Goal: Task Accomplishment & Management: Manage account settings

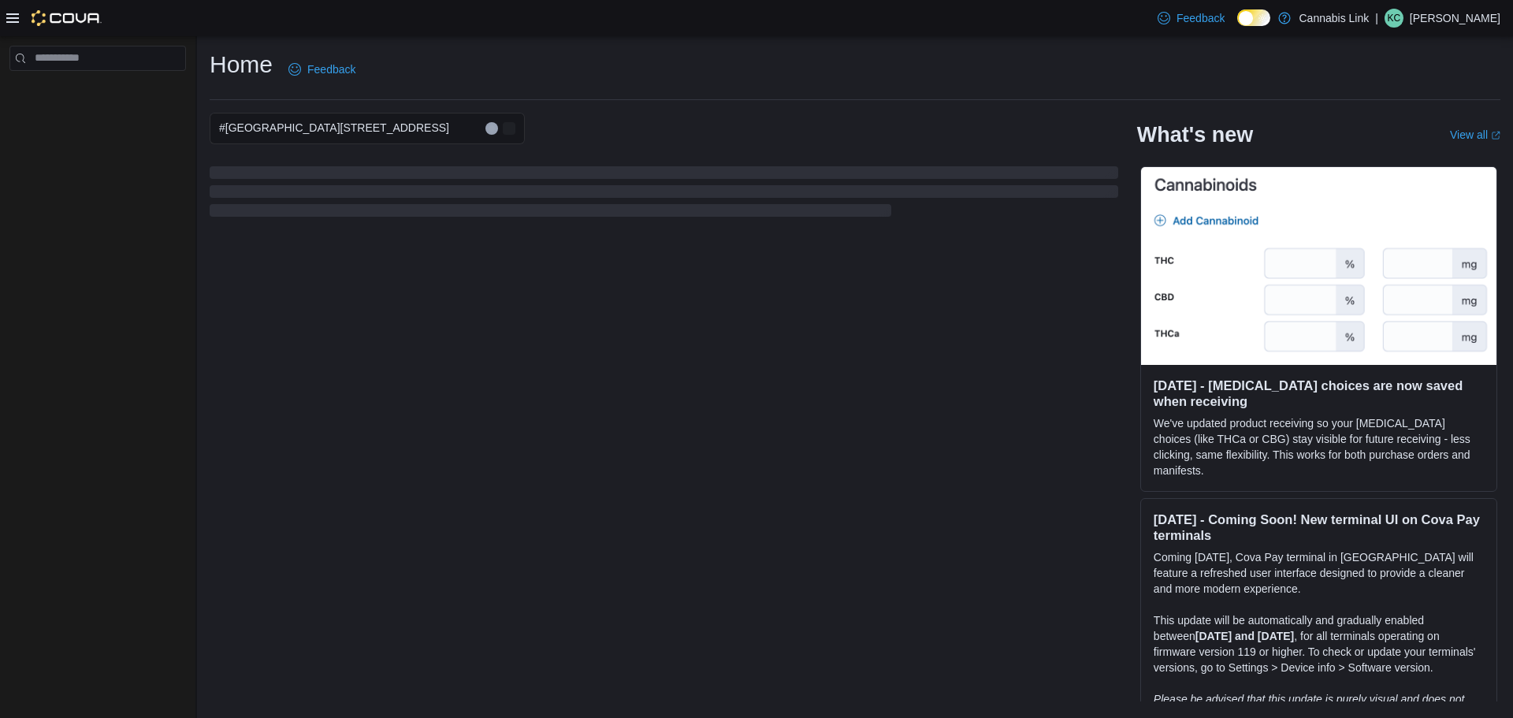
click at [1208, 128] on h2 "What's new" at bounding box center [1195, 134] width 116 height 25
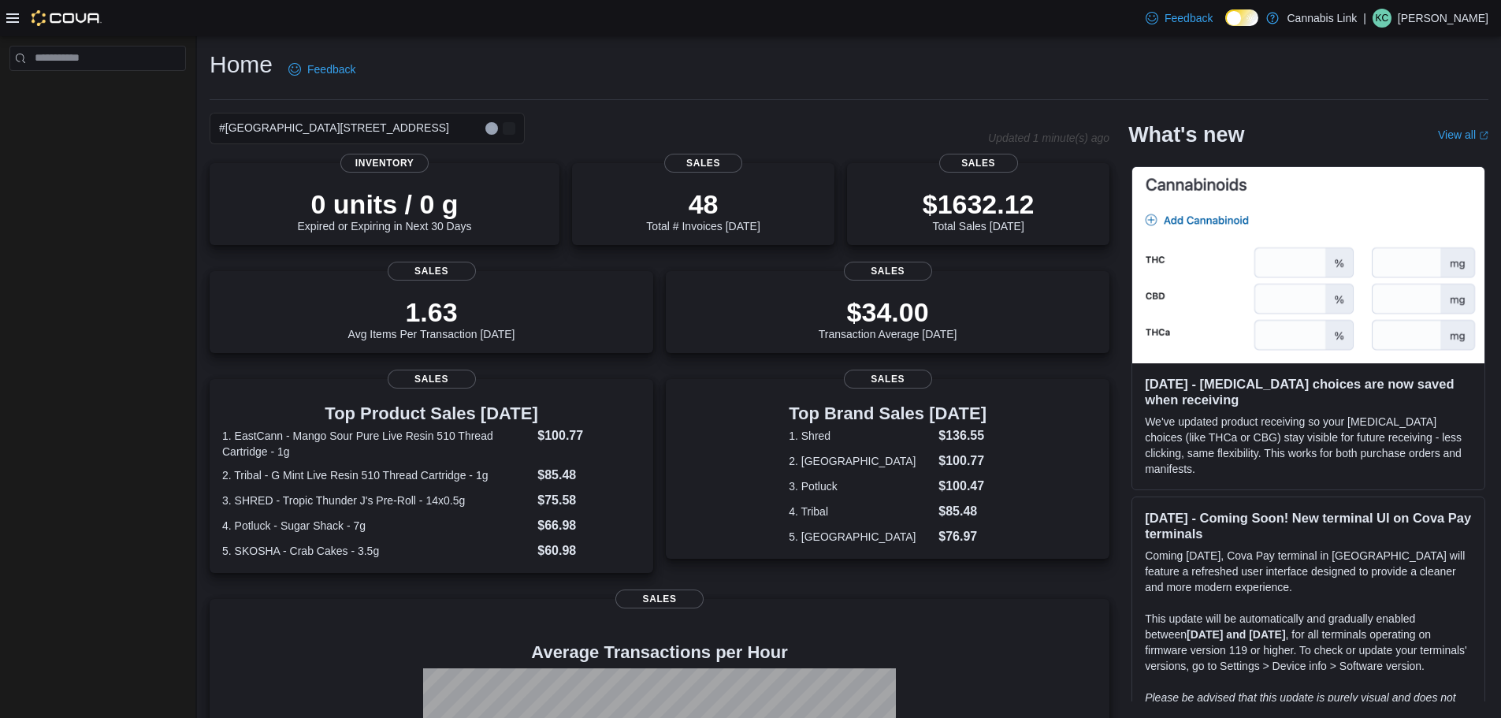
click at [431, 137] on div "#[GEOGRAPHIC_DATA][STREET_ADDRESS]" at bounding box center [367, 129] width 315 height 32
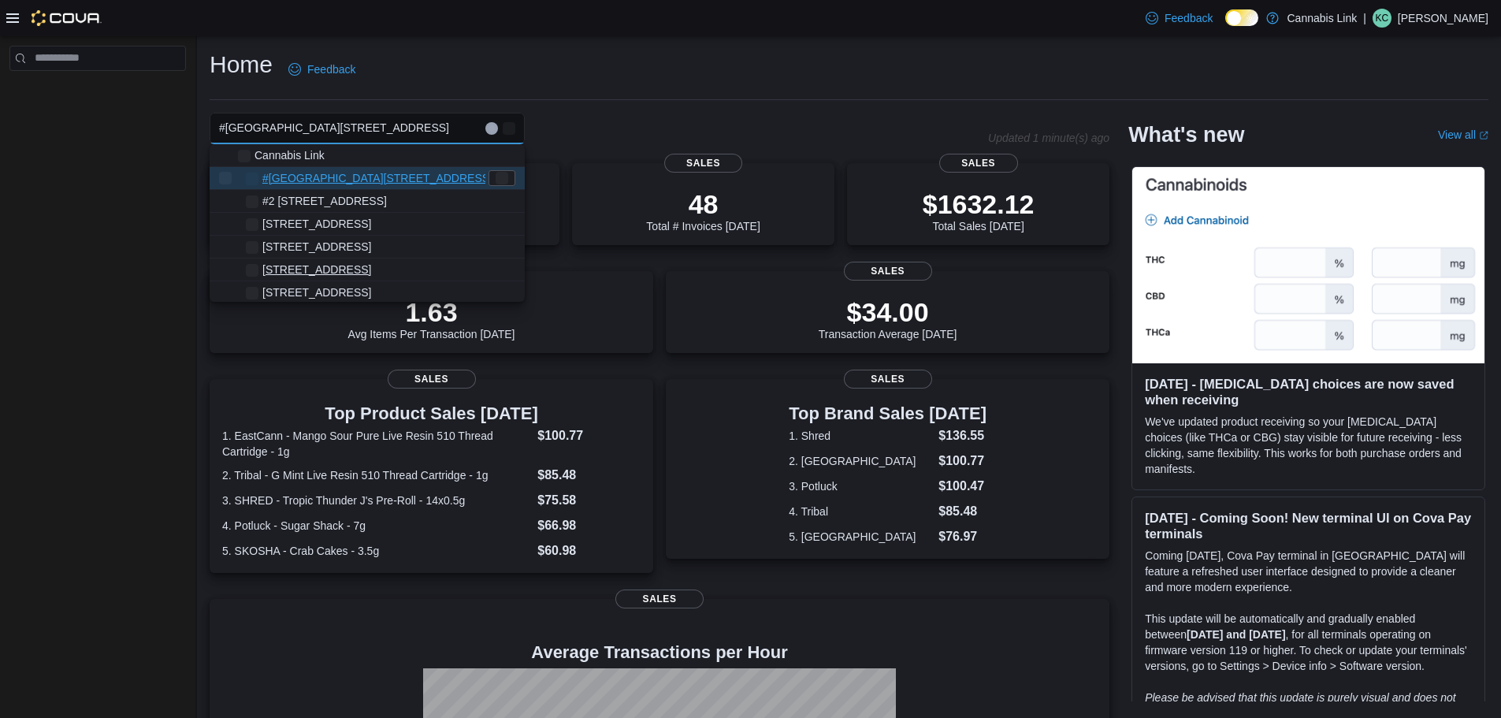
click at [331, 260] on button "[STREET_ADDRESS]" at bounding box center [367, 269] width 315 height 23
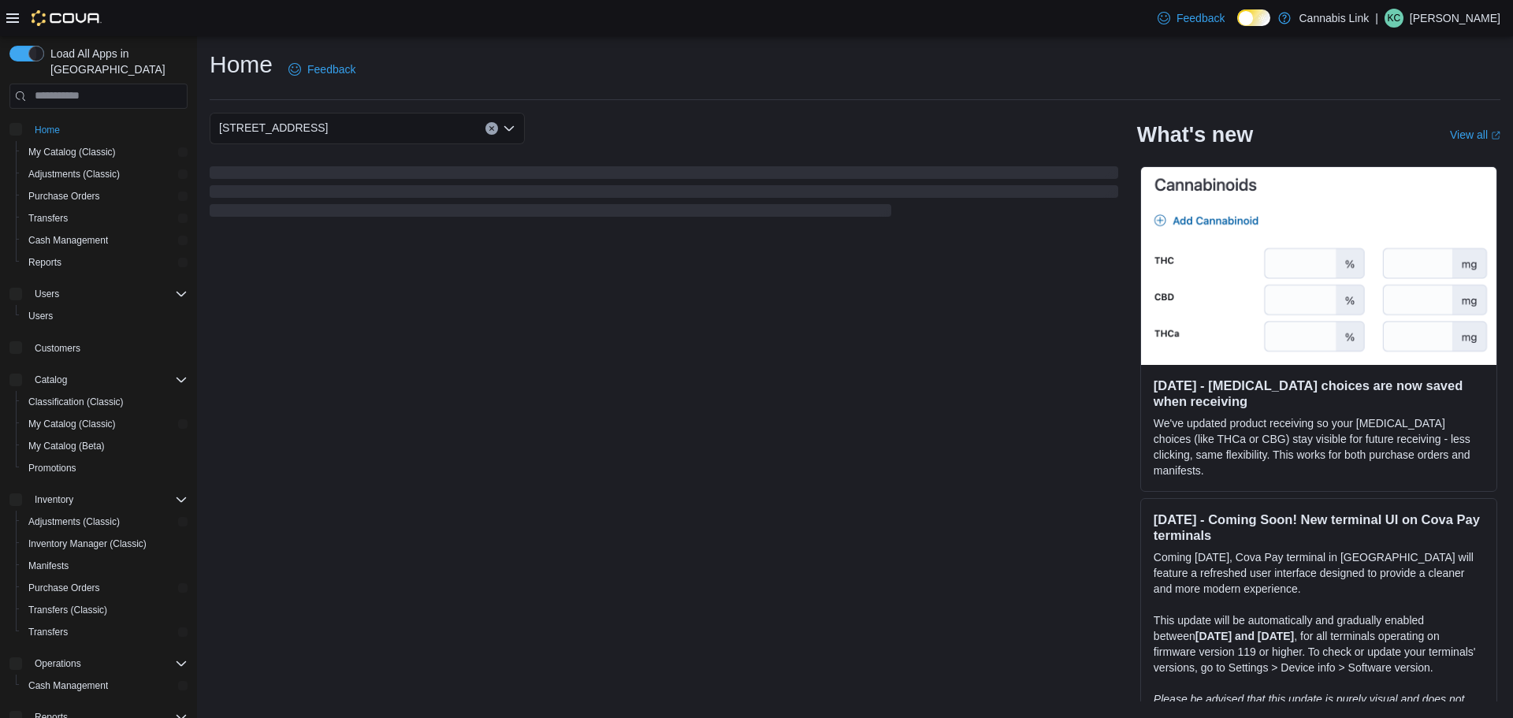
click at [414, 126] on div "[STREET_ADDRESS] Selected. [STREET_ADDRESS]. Press Backspace to delete [STREET_…" at bounding box center [367, 129] width 315 height 32
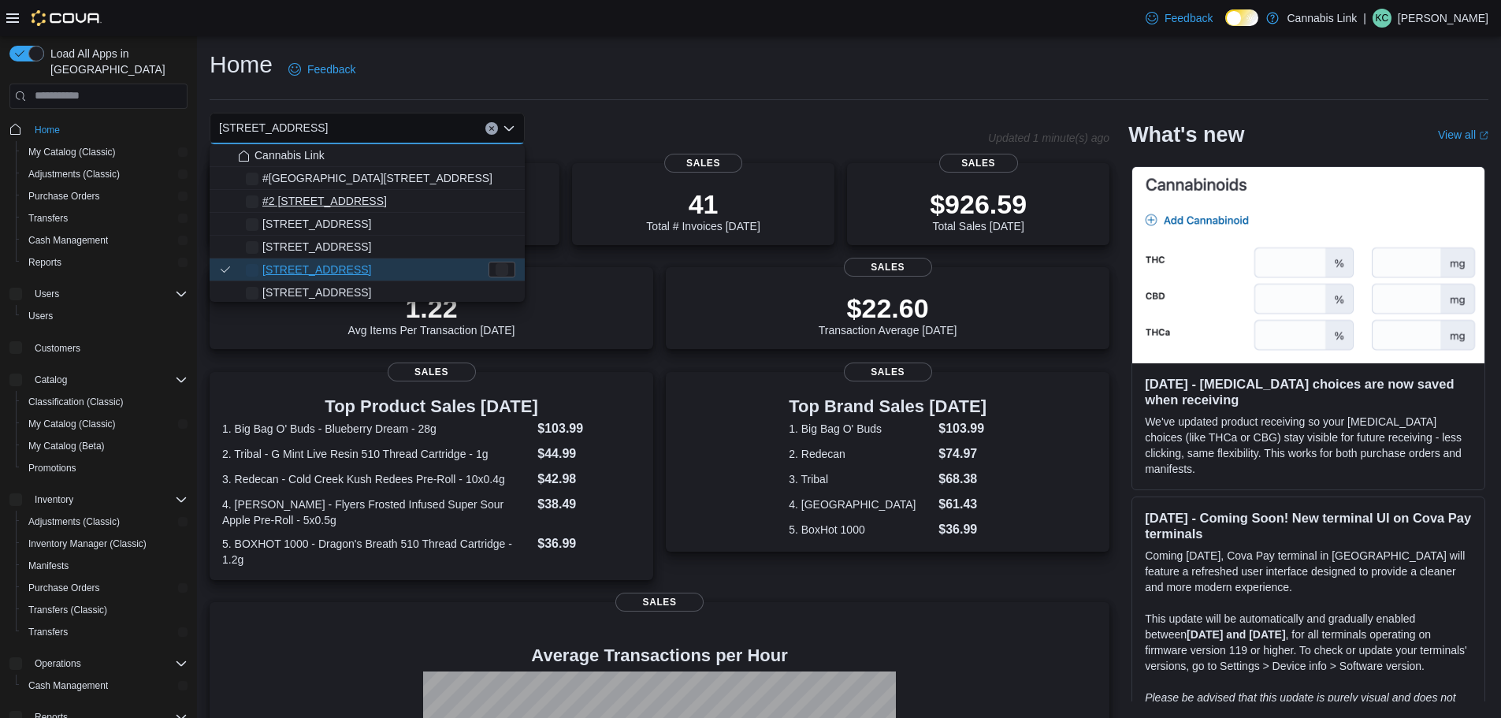
click at [363, 197] on span "#2 [STREET_ADDRESS]" at bounding box center [324, 201] width 125 height 16
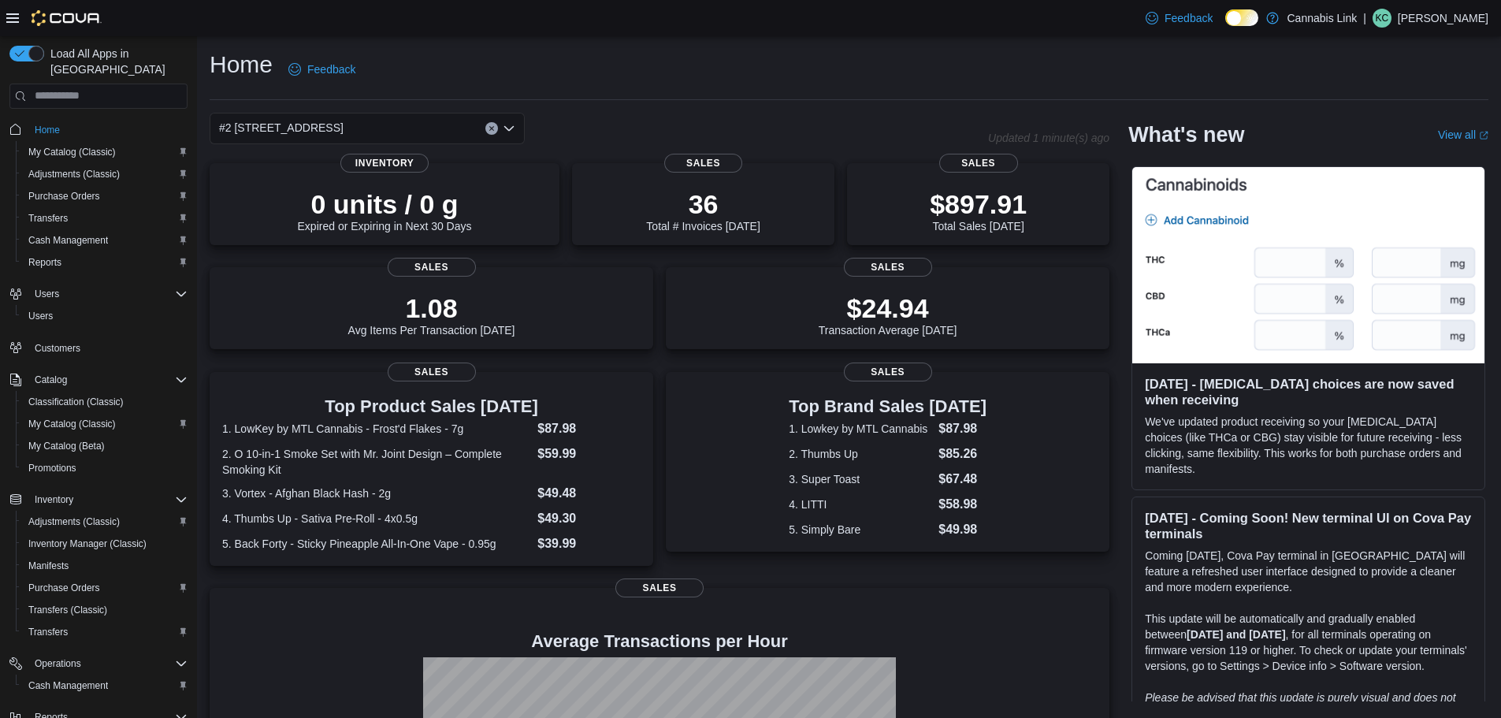
click at [431, 125] on div "#2 [STREET_ADDRESS] Combo box. Selected. #2 [STREET_ADDRESS] Press Backspace to…" at bounding box center [367, 129] width 315 height 32
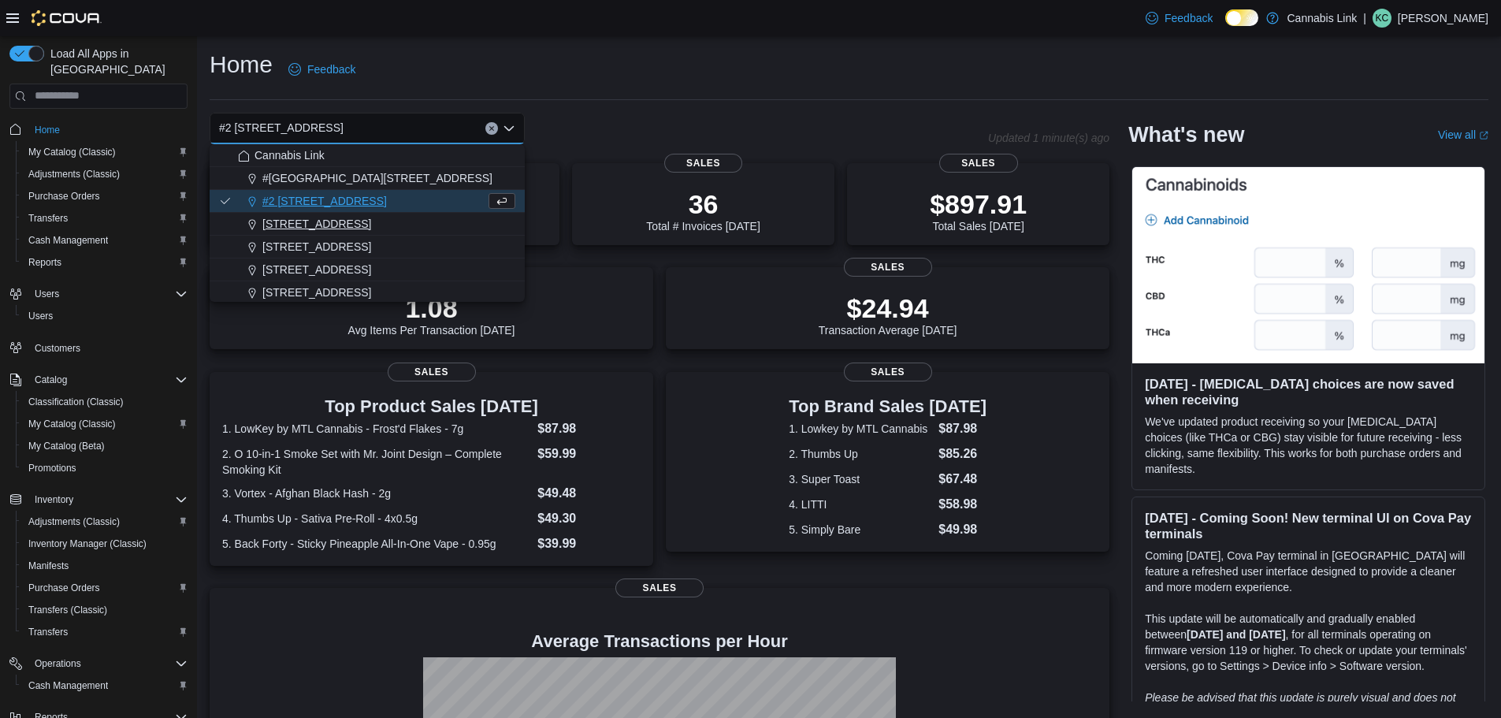
click at [371, 223] on span "[STREET_ADDRESS]" at bounding box center [316, 224] width 109 height 16
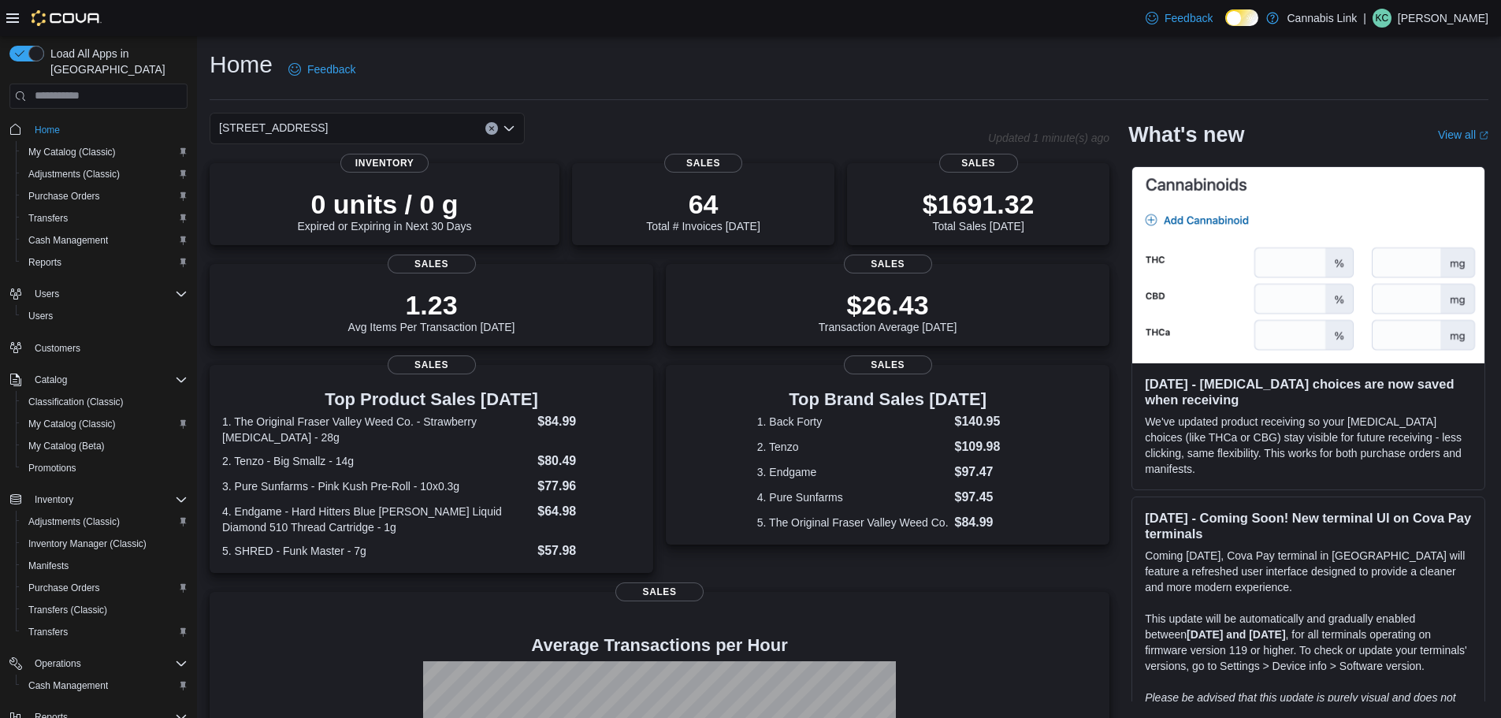
click at [336, 126] on input at bounding box center [335, 128] width 2 height 19
click at [432, 124] on div "[STREET_ADDRESS] Selected. [STREET_ADDRESS]. Press Backspace to delete [STREET_…" at bounding box center [367, 129] width 315 height 32
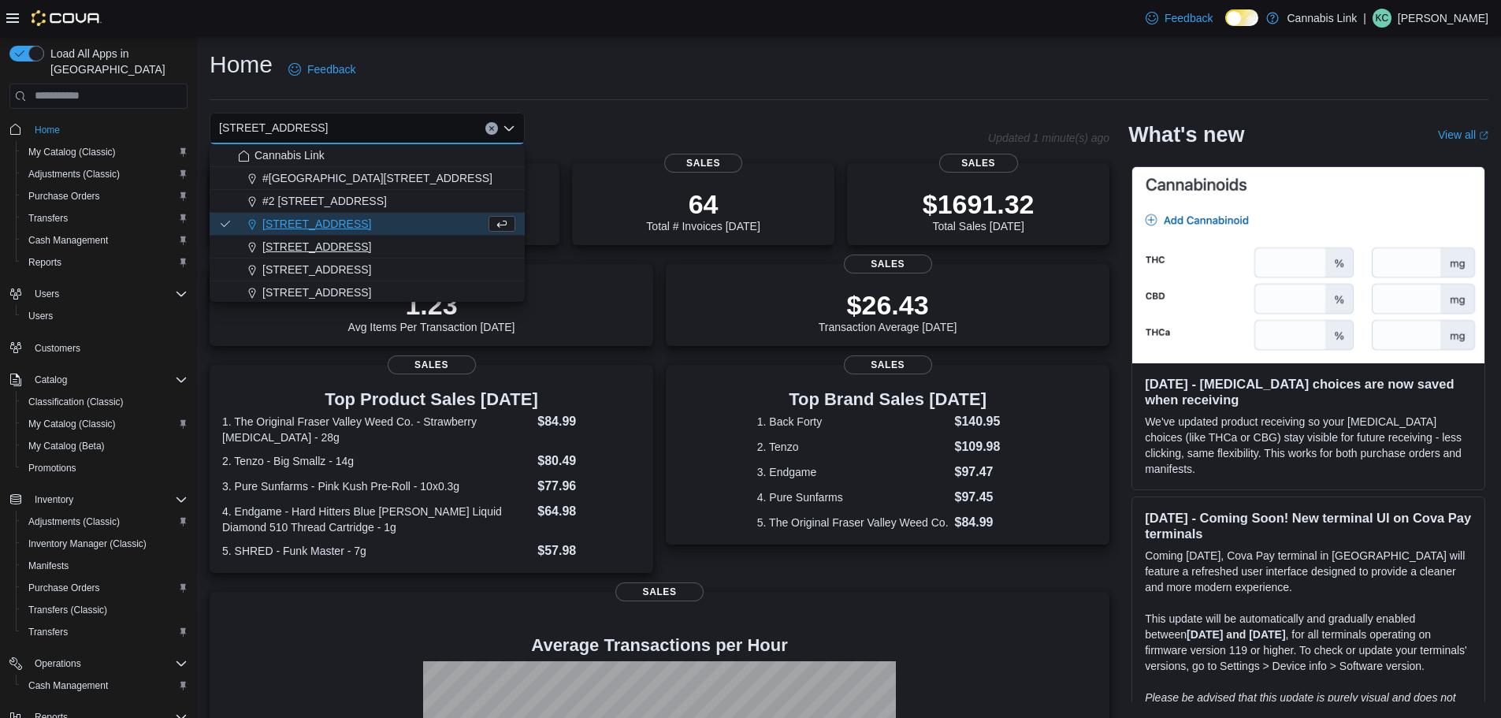
click at [377, 248] on div "[STREET_ADDRESS]" at bounding box center [376, 247] width 277 height 16
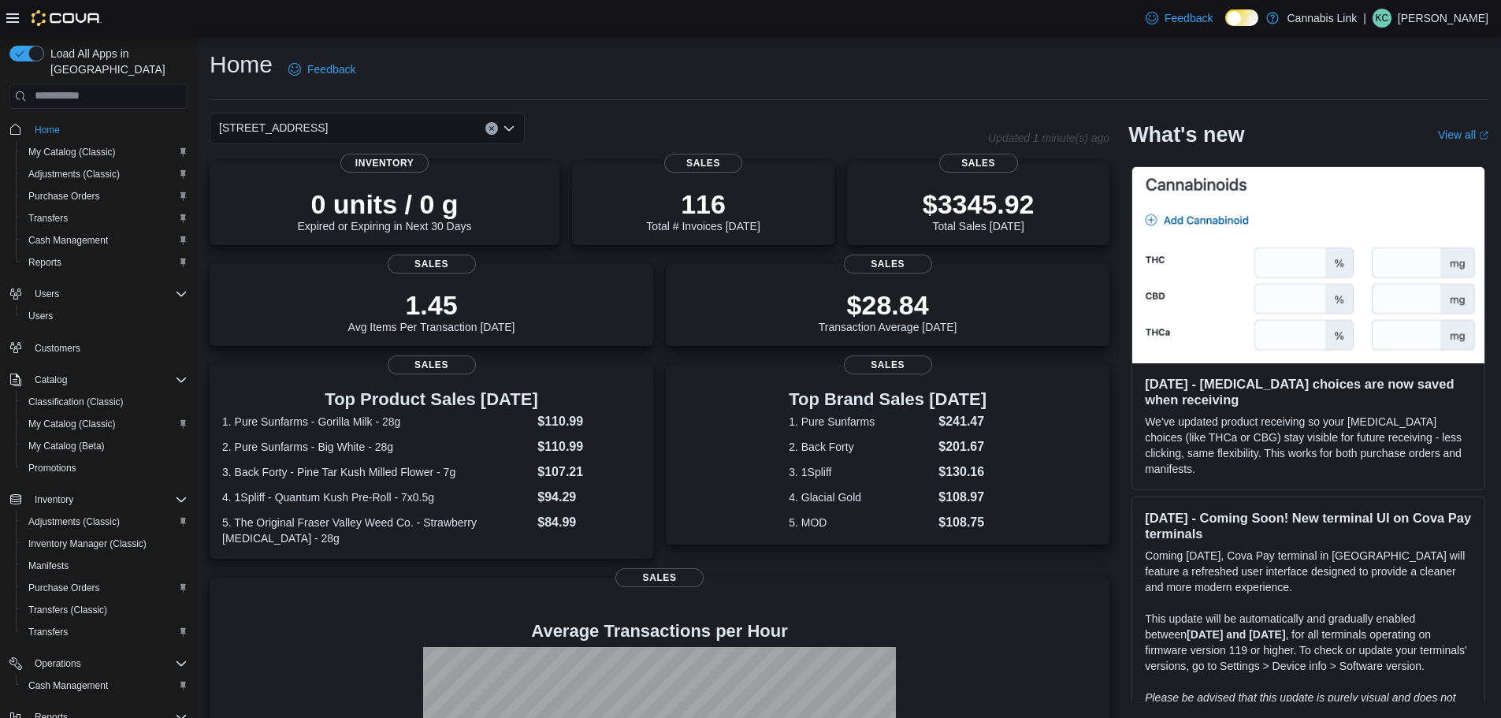
click at [450, 133] on div "[STREET_ADDRESS] Selected. [STREET_ADDRESS] Press Backspace to delete [STREET_A…" at bounding box center [367, 129] width 315 height 32
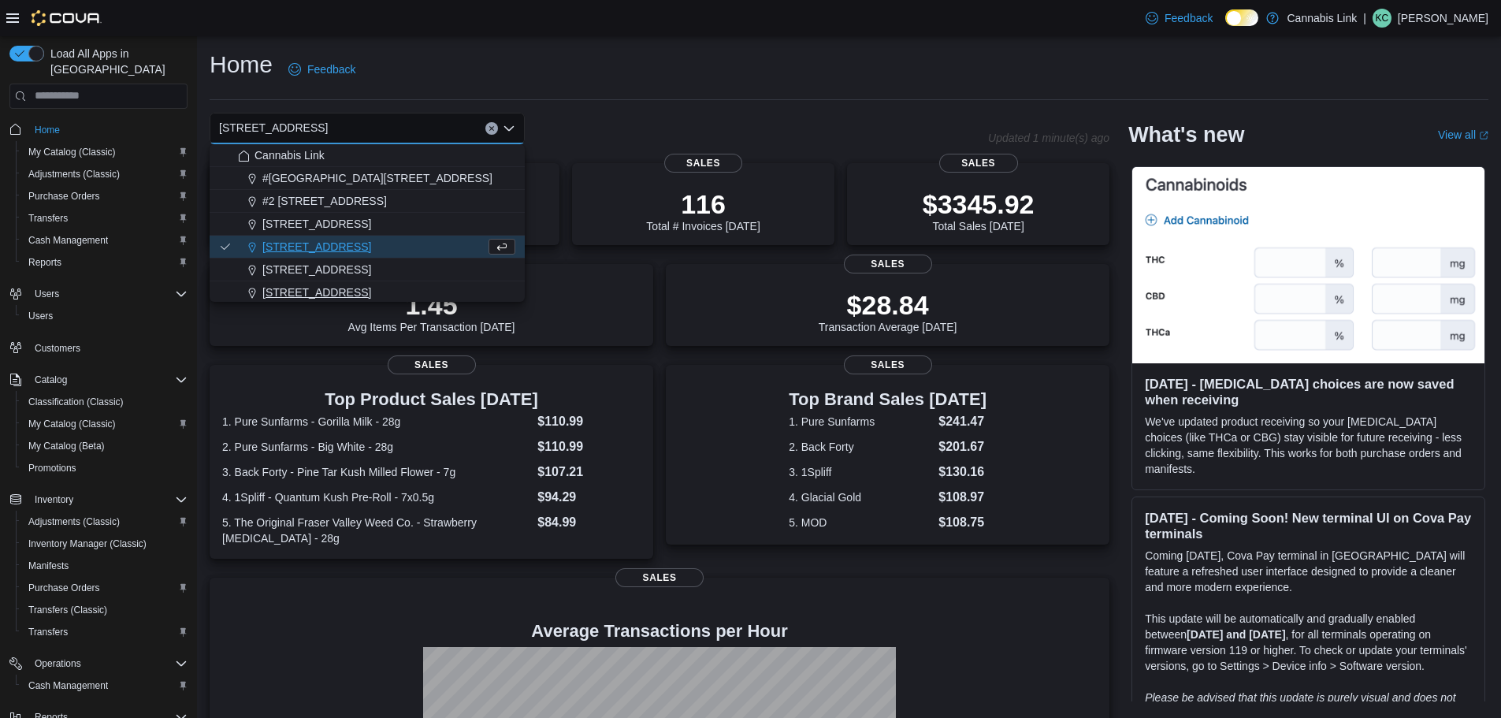
click at [343, 292] on span "[STREET_ADDRESS]" at bounding box center [316, 293] width 109 height 16
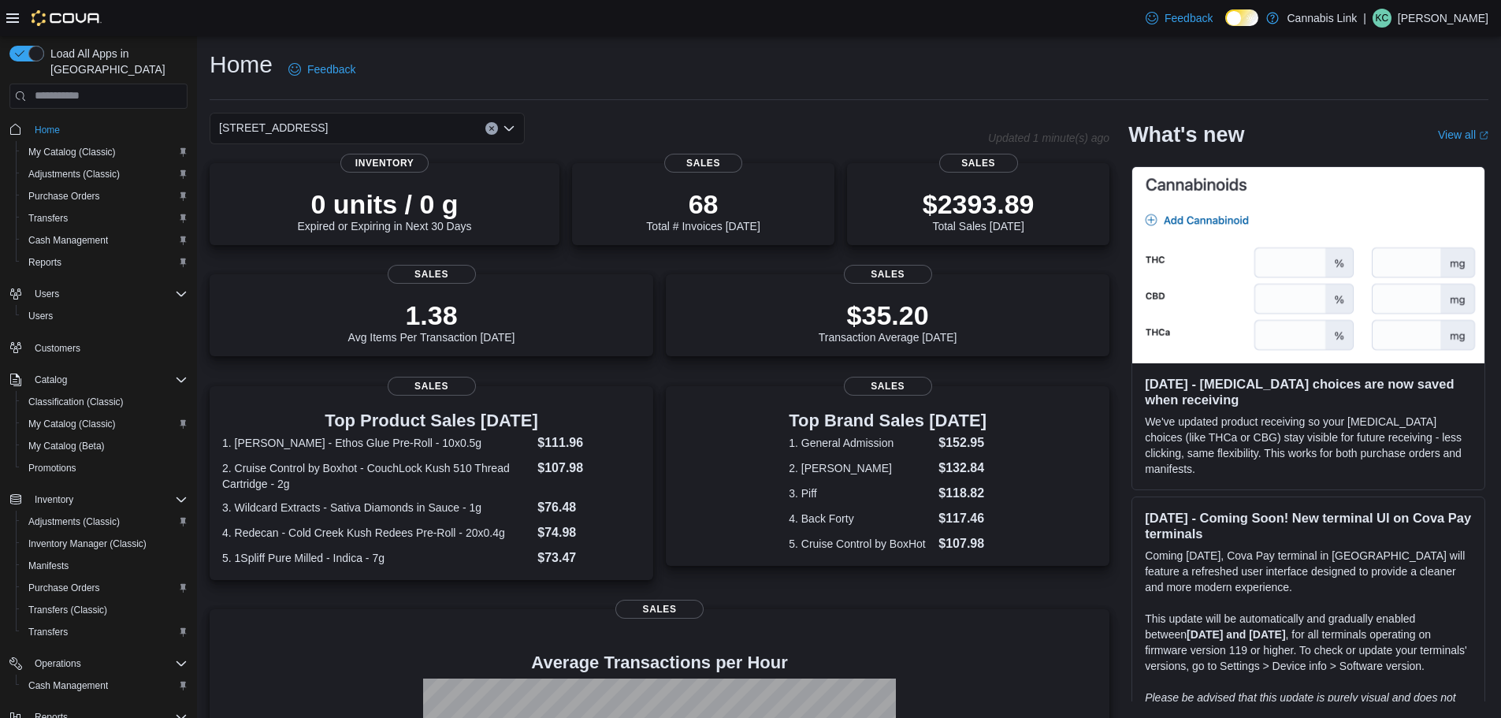
click at [425, 139] on div "[STREET_ADDRESS]" at bounding box center [367, 129] width 315 height 32
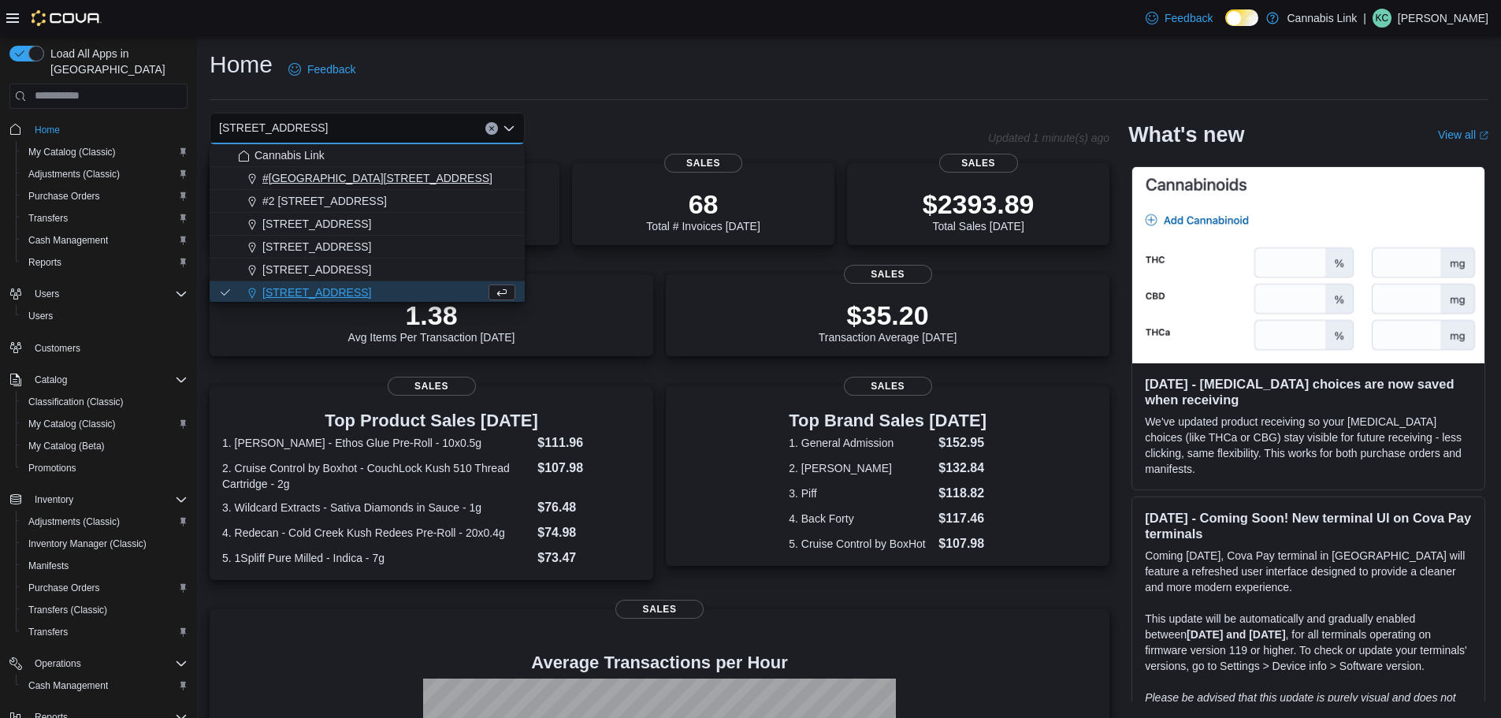
click at [388, 184] on span "#[GEOGRAPHIC_DATA][STREET_ADDRESS]" at bounding box center [377, 178] width 230 height 16
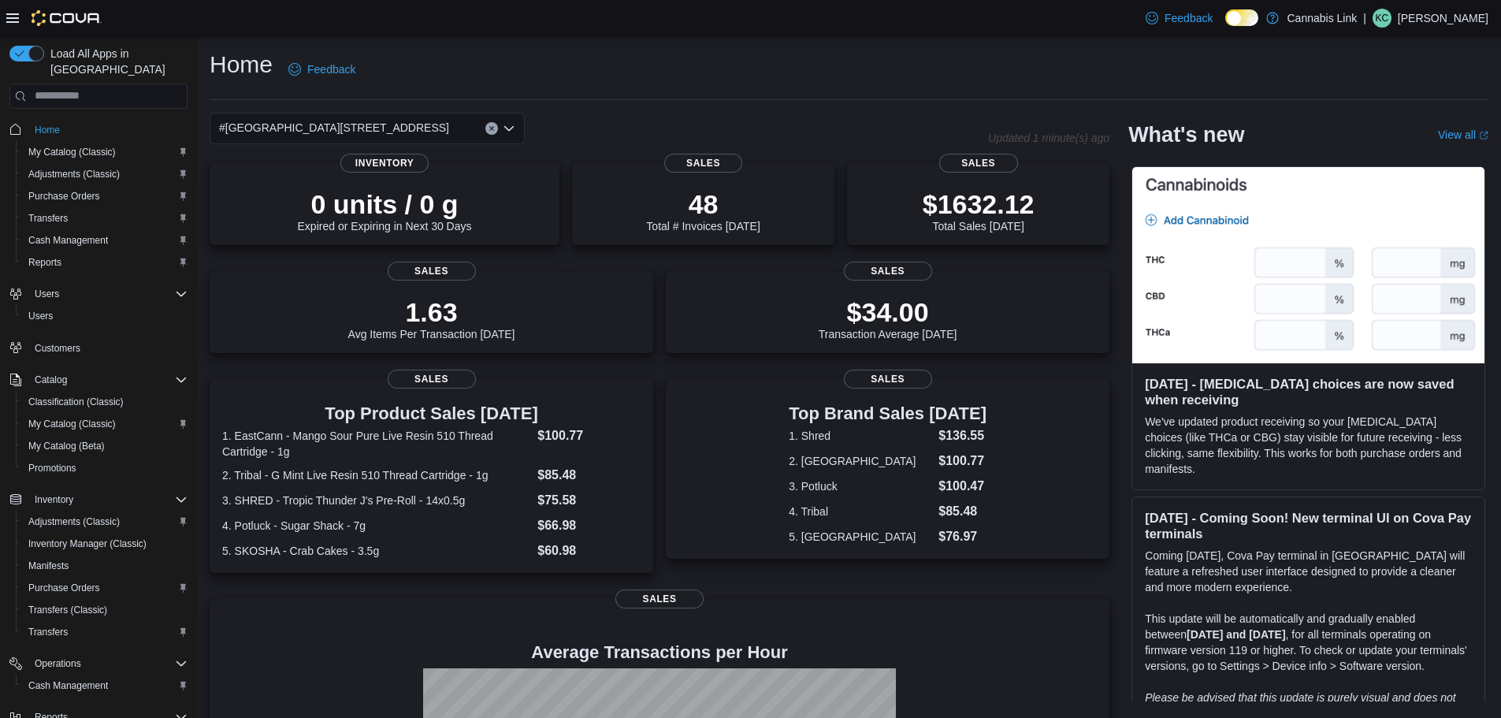
click at [586, 71] on div "Home Feedback" at bounding box center [849, 69] width 1279 height 41
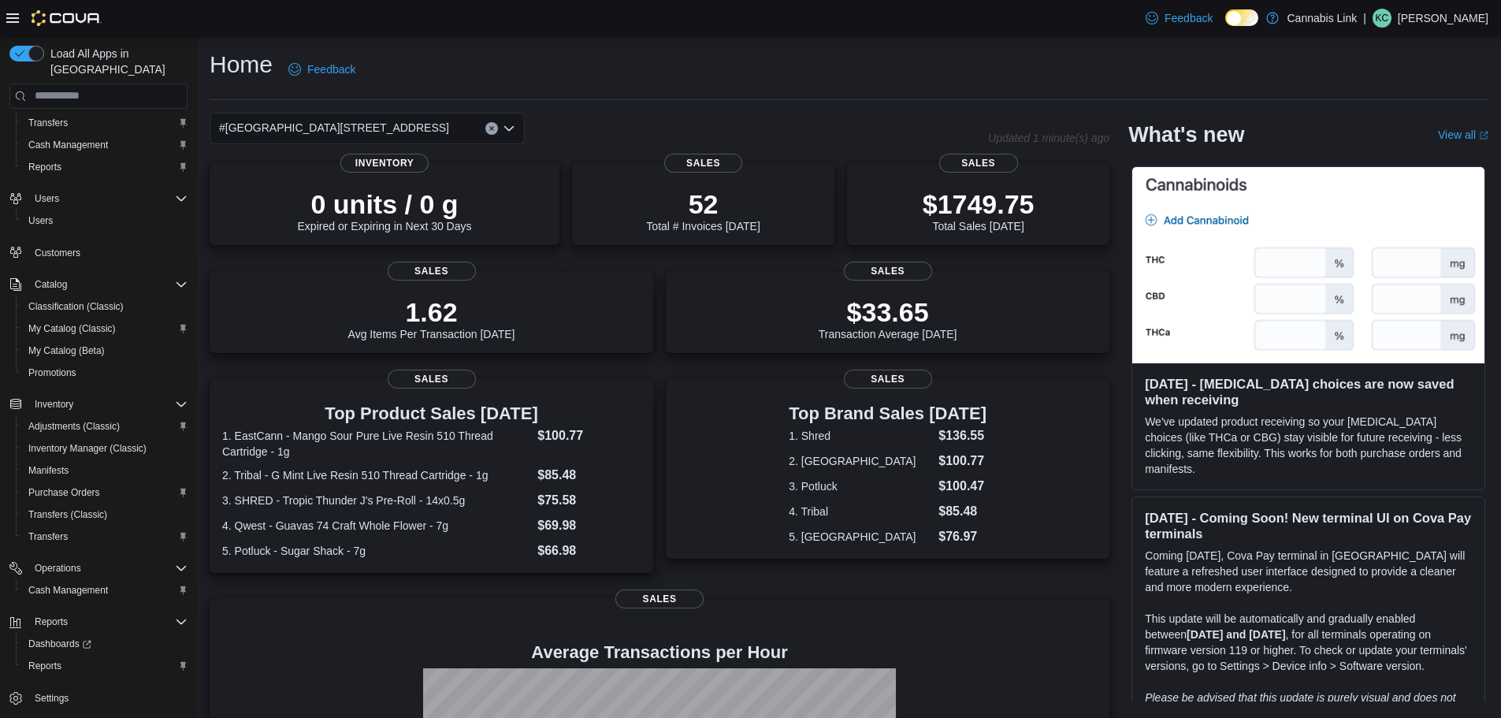
click at [426, 113] on div "#[GEOGRAPHIC_DATA][STREET_ADDRESS]" at bounding box center [367, 129] width 315 height 32
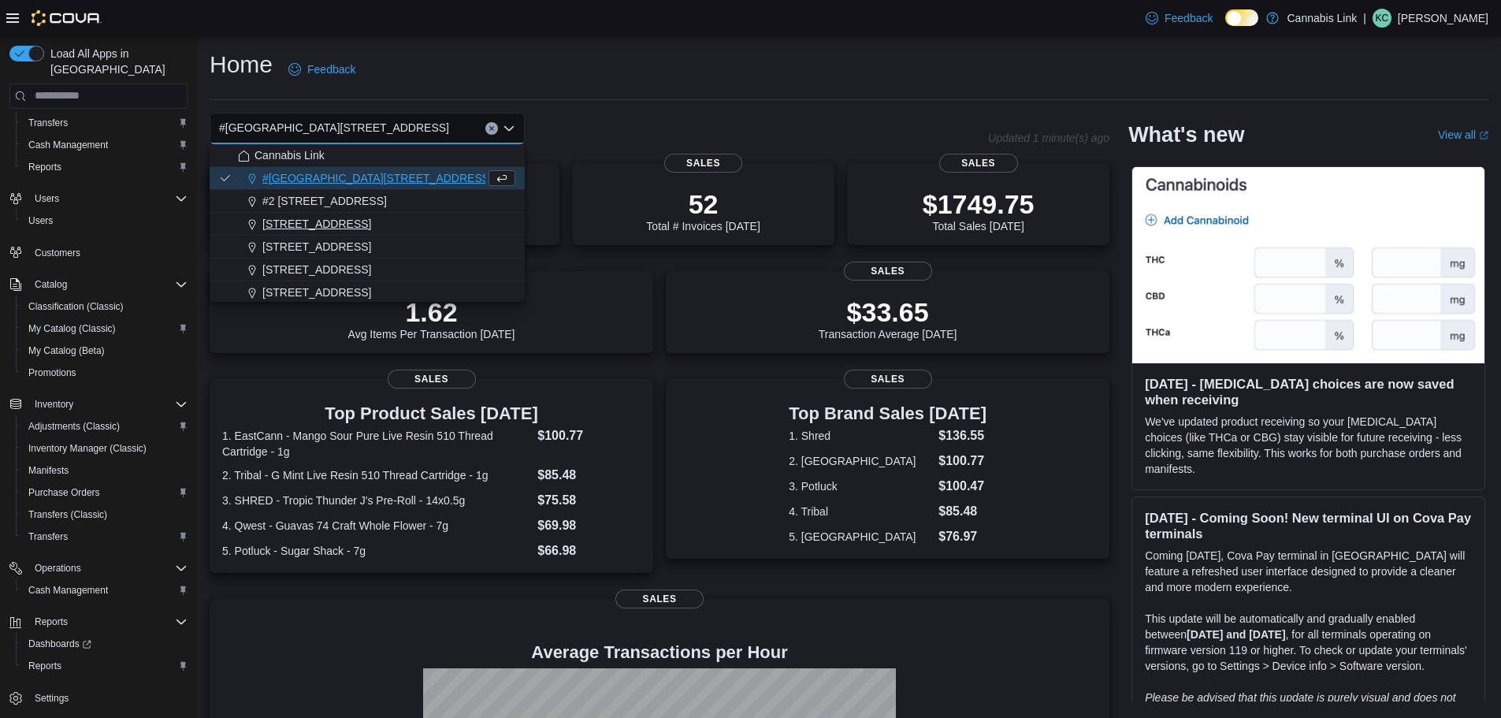
click at [355, 214] on button "[STREET_ADDRESS]" at bounding box center [367, 224] width 315 height 23
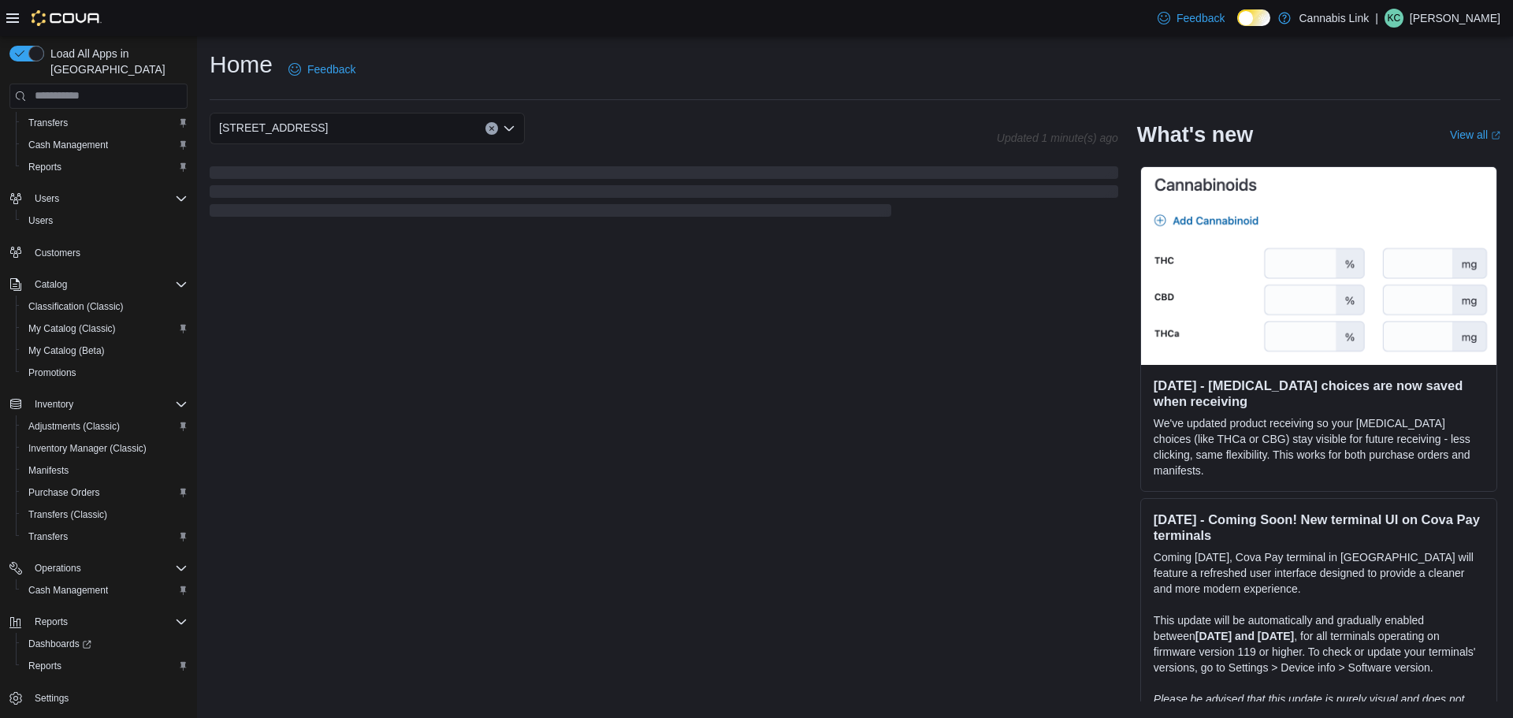
click at [387, 126] on div "[STREET_ADDRESS] Selected. [STREET_ADDRESS]. Press Backspace to delete [STREET_…" at bounding box center [367, 129] width 315 height 32
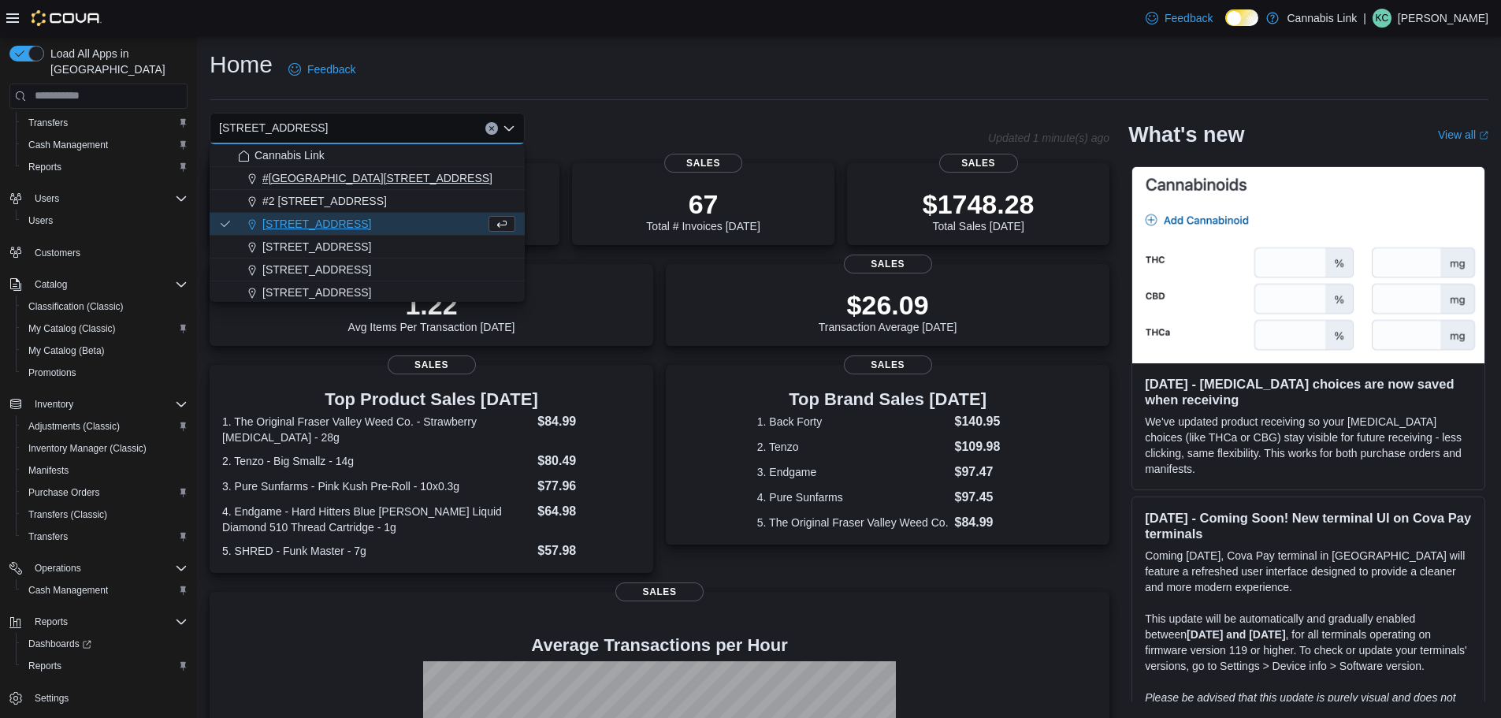
click at [382, 172] on span "#[GEOGRAPHIC_DATA][STREET_ADDRESS]" at bounding box center [377, 178] width 230 height 16
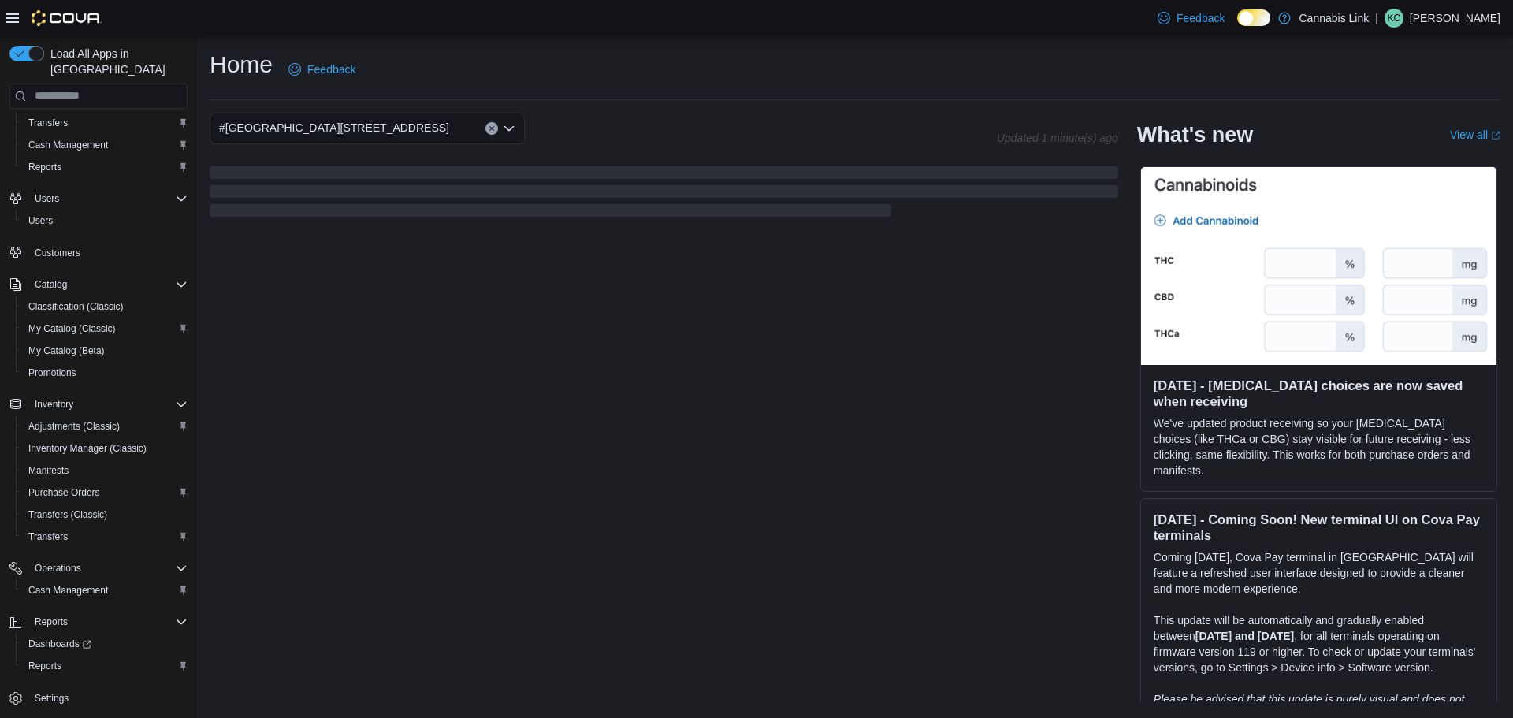
click at [415, 123] on div "#[GEOGRAPHIC_DATA][STREET_ADDRESS]" at bounding box center [367, 129] width 315 height 32
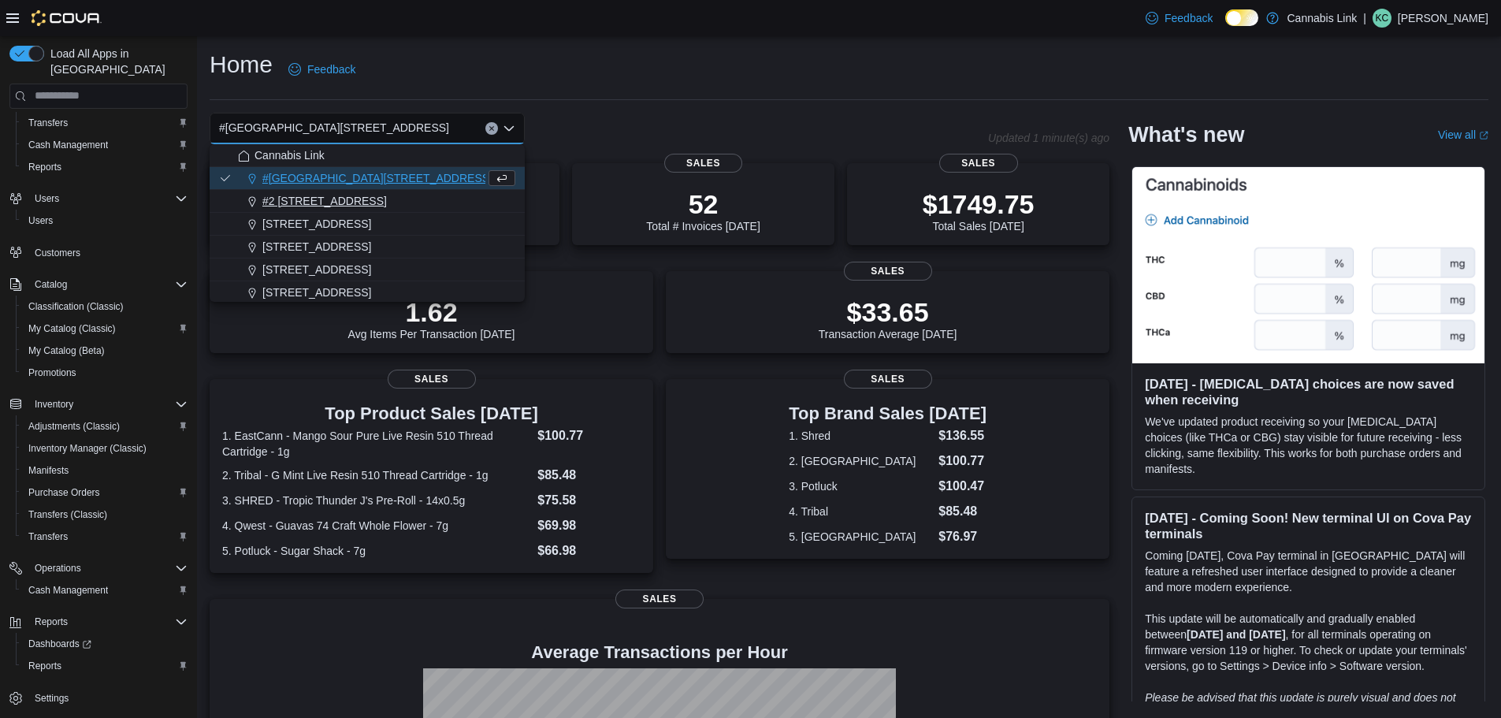
click at [363, 198] on span "#2 [STREET_ADDRESS]" at bounding box center [324, 201] width 125 height 16
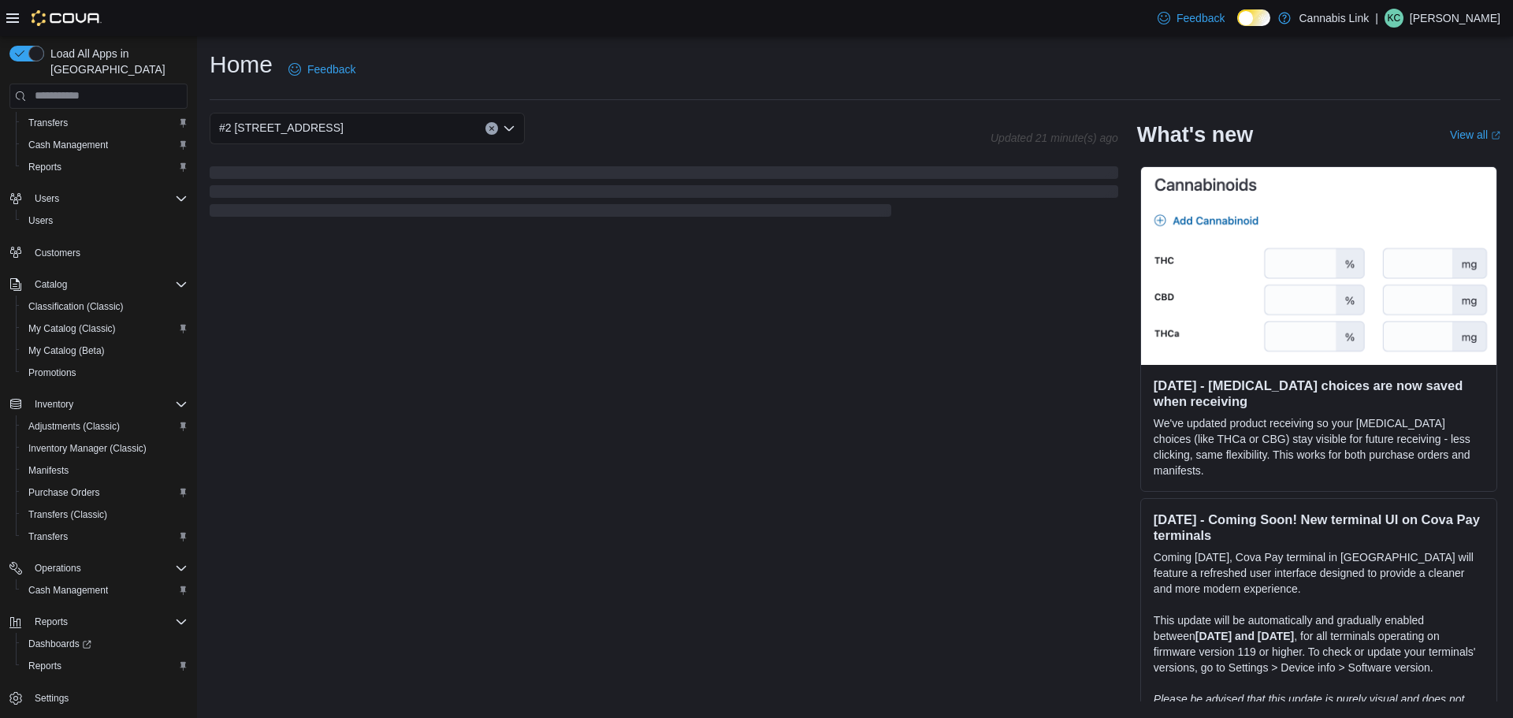
click at [411, 127] on div "#2 [STREET_ADDRESS]" at bounding box center [367, 129] width 315 height 32
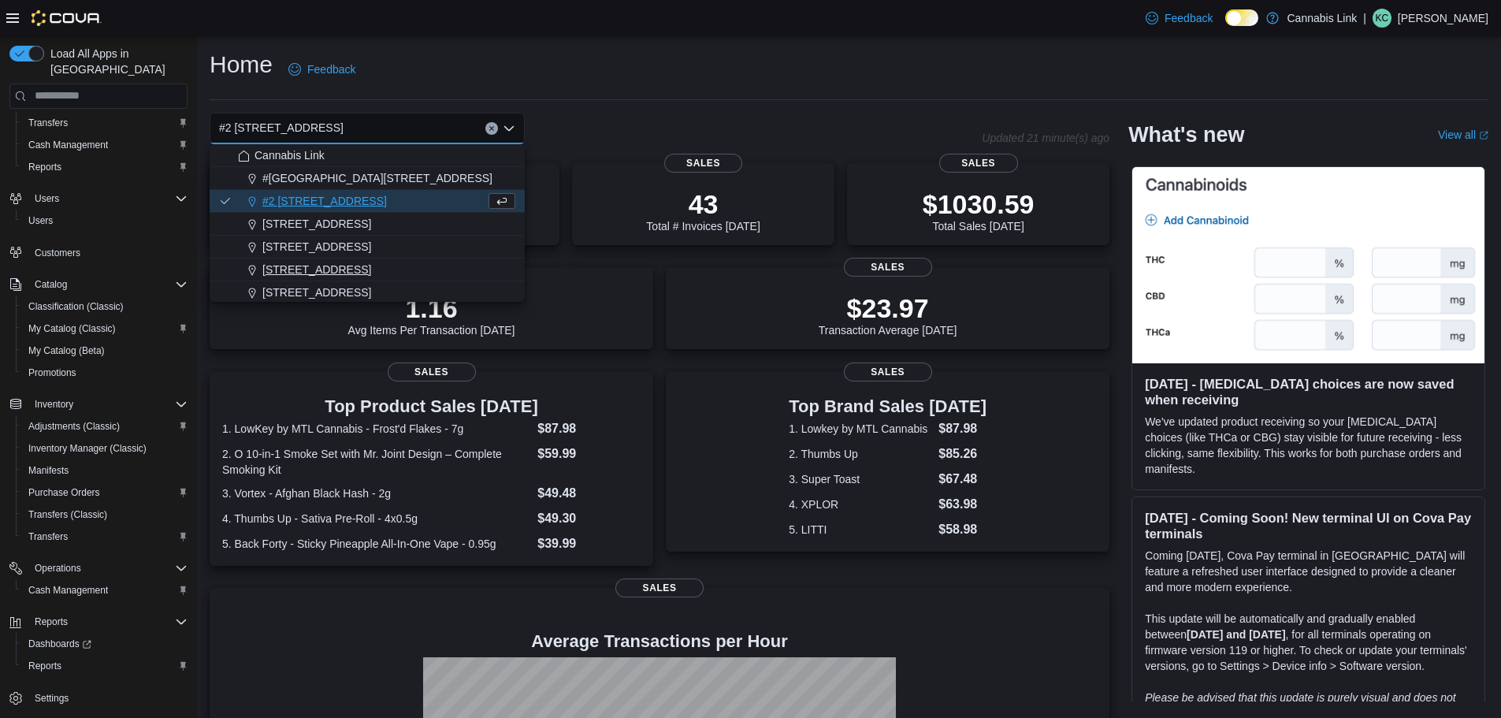
click at [355, 262] on span "[STREET_ADDRESS]" at bounding box center [316, 270] width 109 height 16
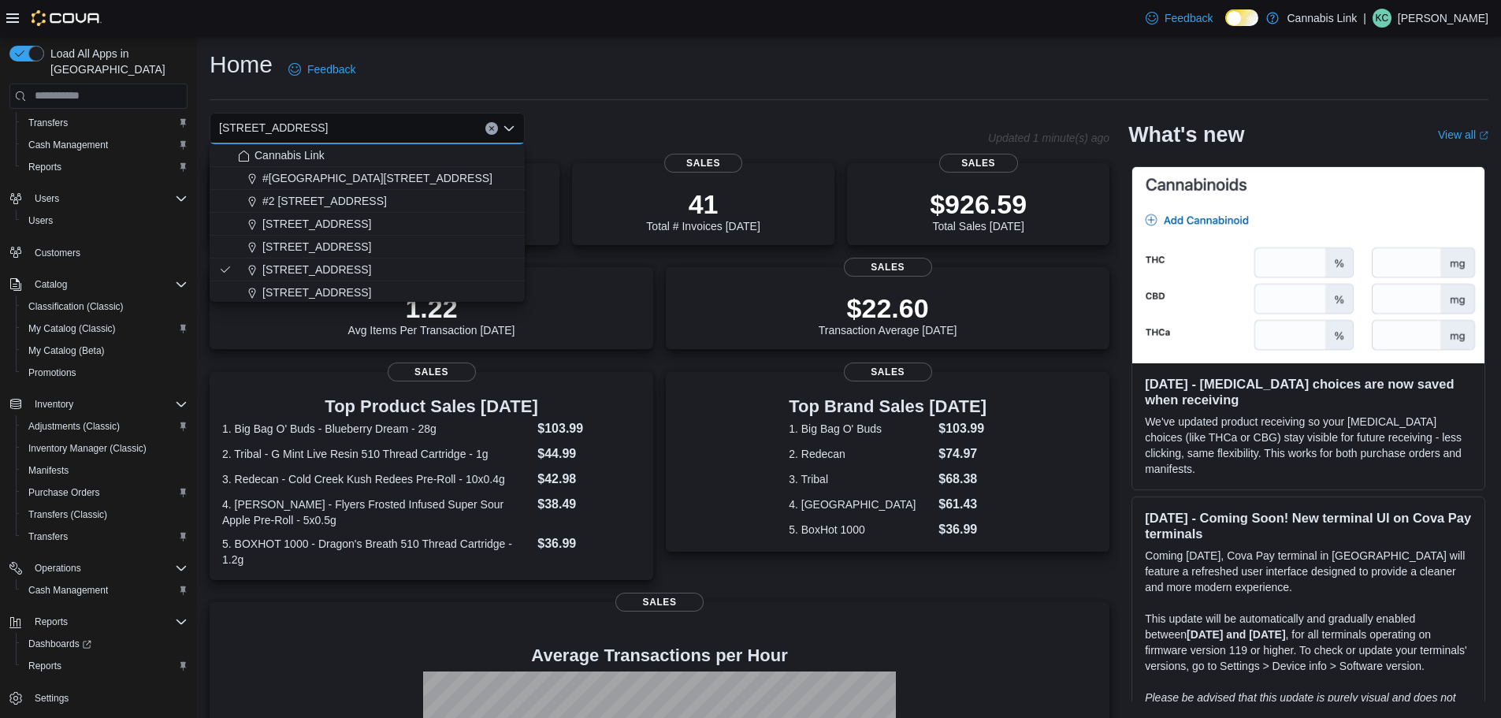
click at [767, 97] on div "Home Feedback" at bounding box center [849, 74] width 1279 height 51
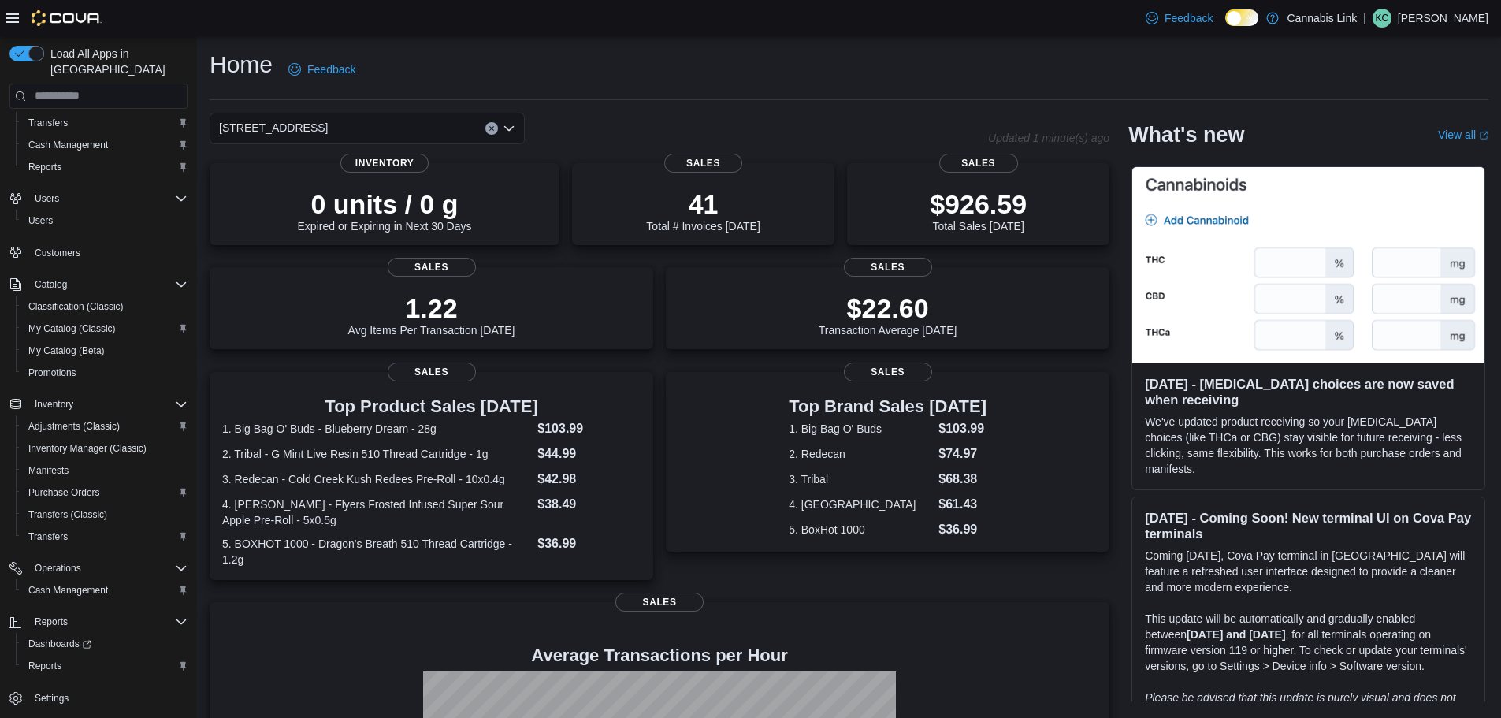
click at [409, 133] on div "[STREET_ADDRESS]" at bounding box center [367, 129] width 315 height 32
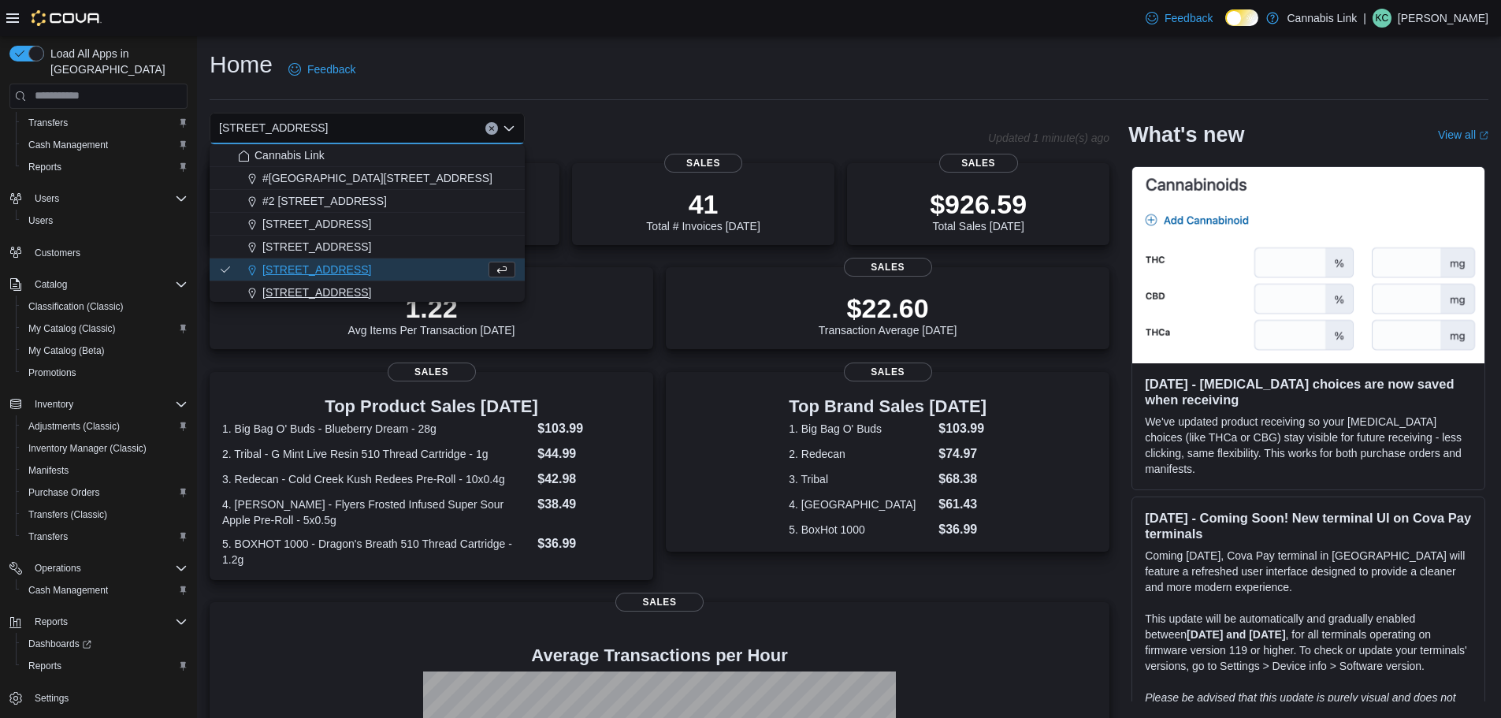
click at [325, 293] on span "[STREET_ADDRESS]" at bounding box center [316, 293] width 109 height 16
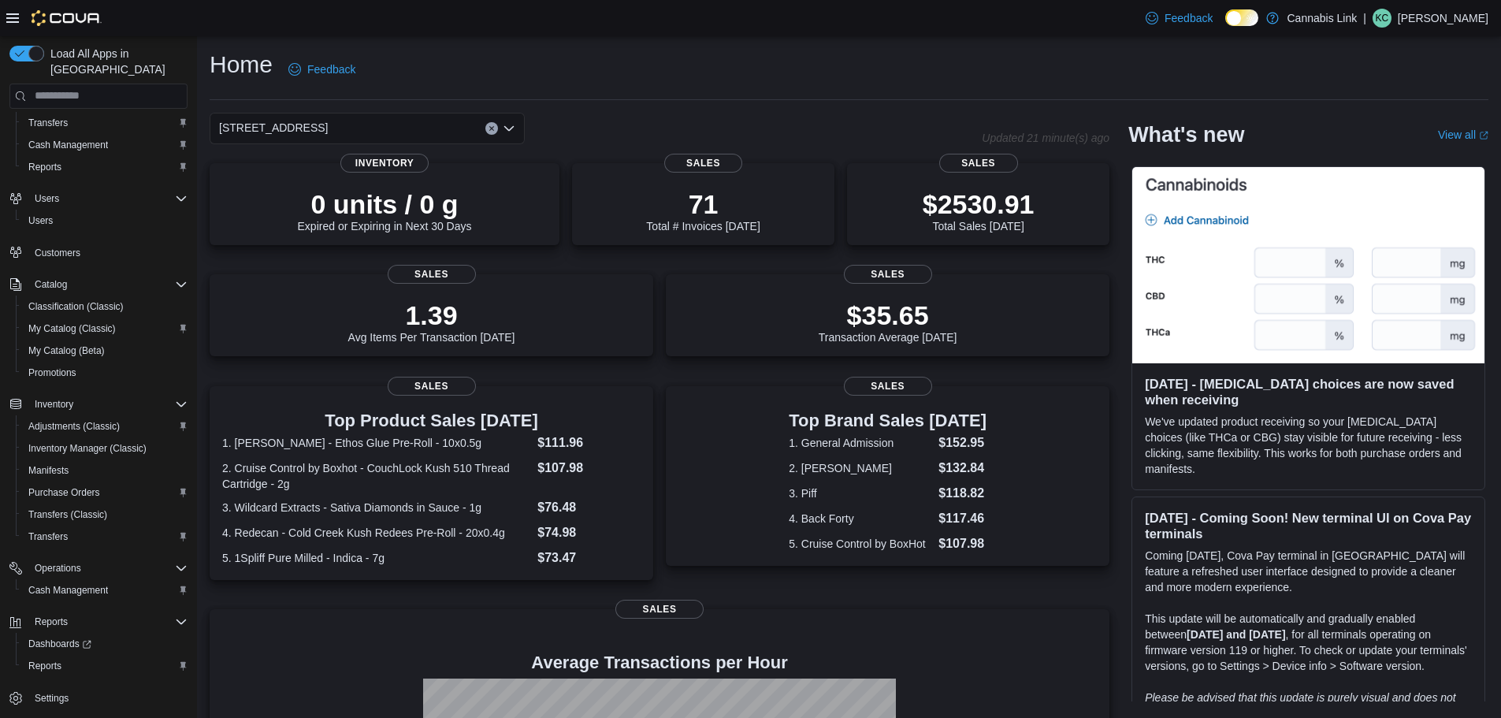
click at [384, 126] on div "509 Commissioners Rd W Combo box. Selected. 509 Commissioners Rd W. Press Backs…" at bounding box center [367, 129] width 315 height 32
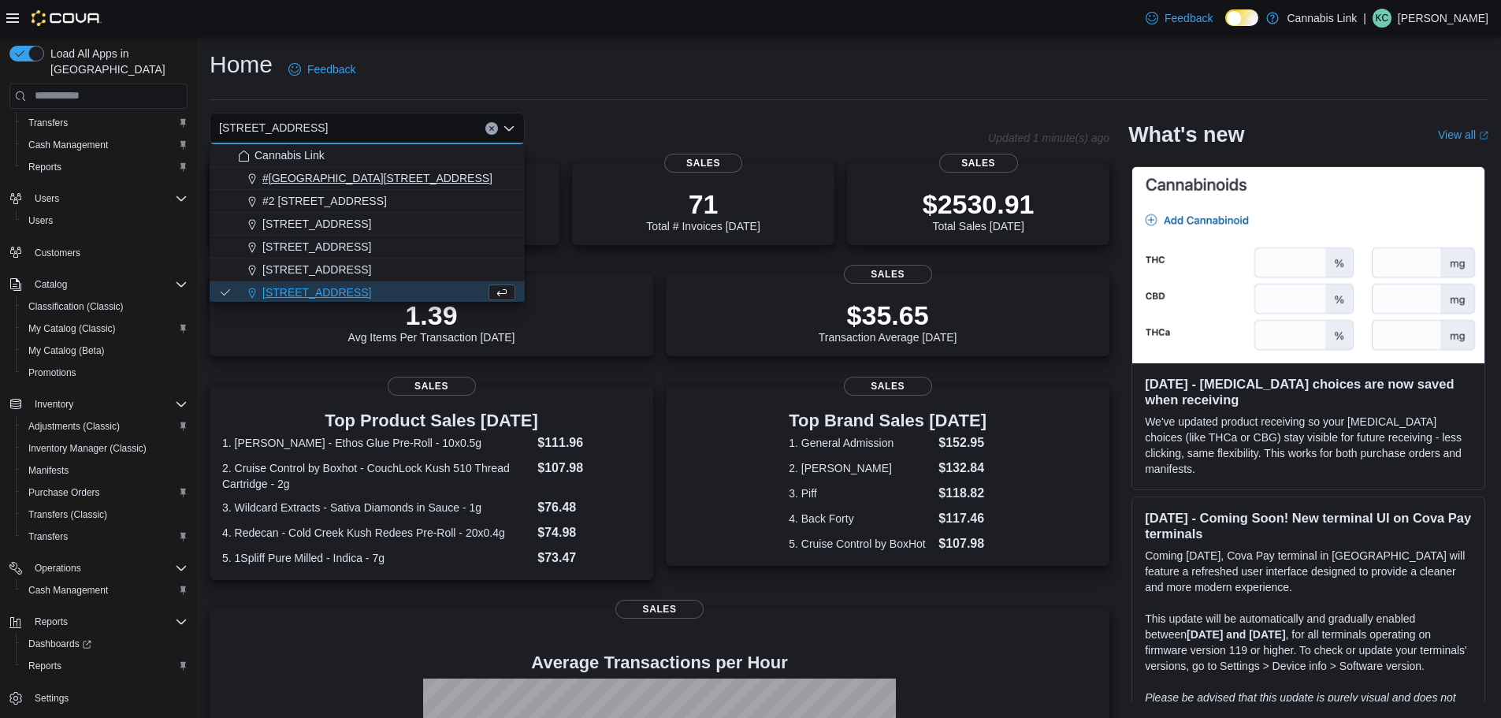
click at [382, 177] on span "#[GEOGRAPHIC_DATA][STREET_ADDRESS]" at bounding box center [377, 178] width 230 height 16
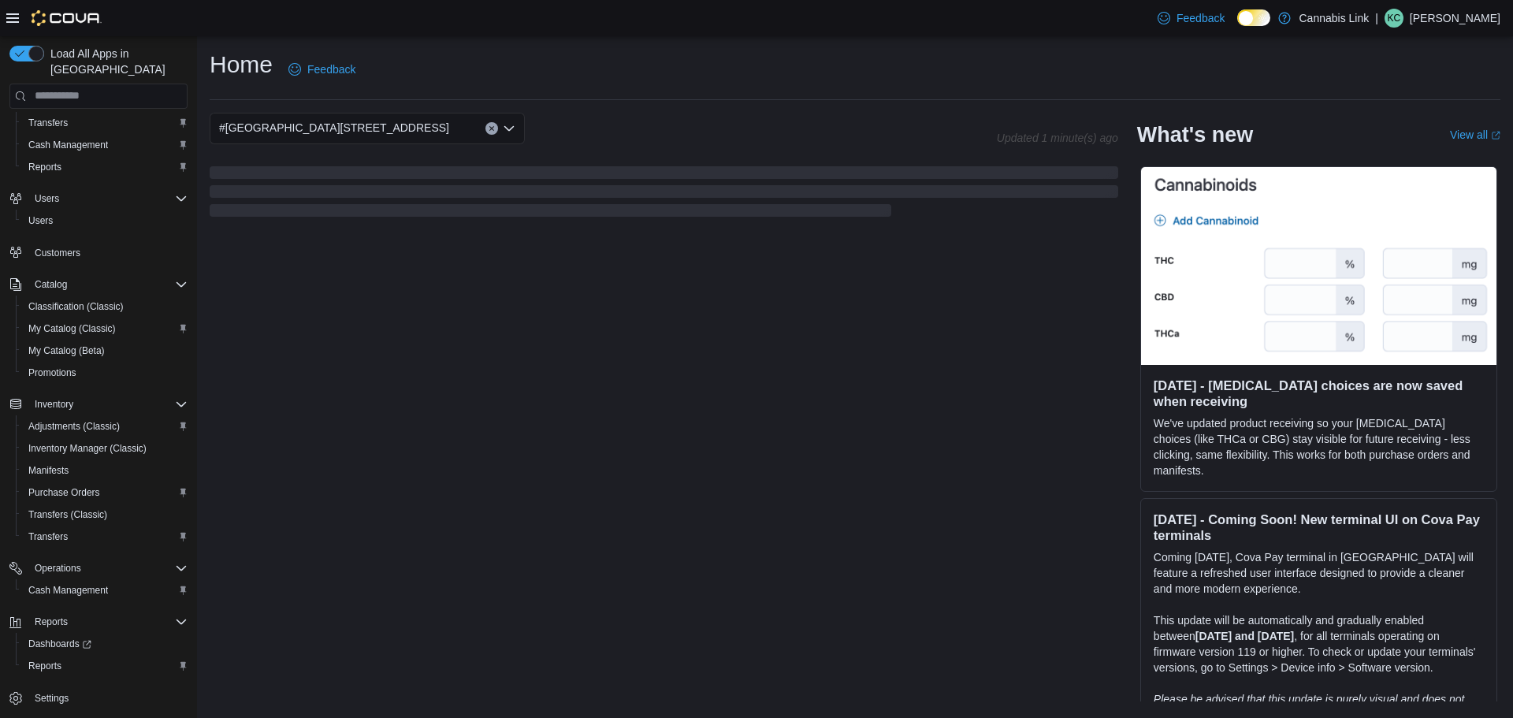
click at [638, 94] on div "Home Feedback" at bounding box center [855, 74] width 1291 height 51
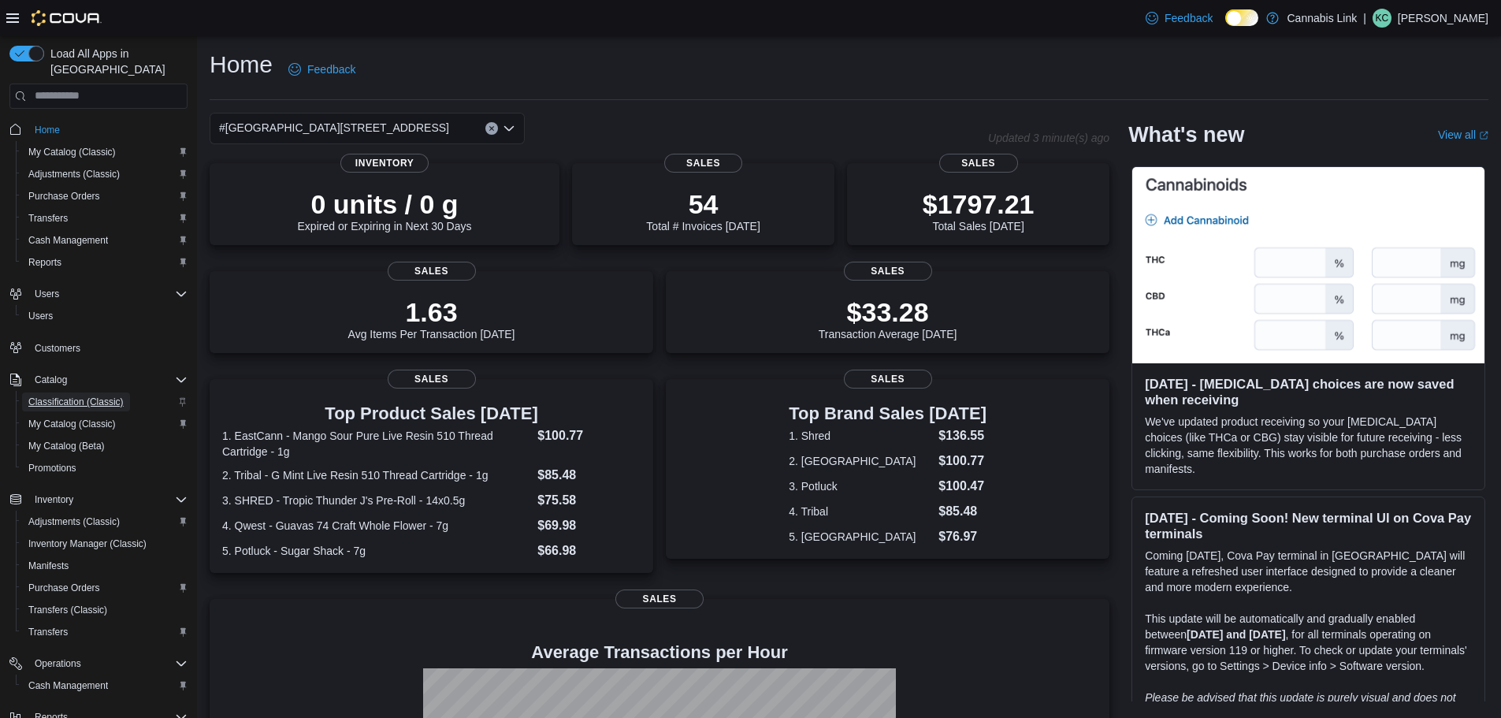
click at [64, 396] on span "Classification (Classic)" at bounding box center [75, 402] width 95 height 13
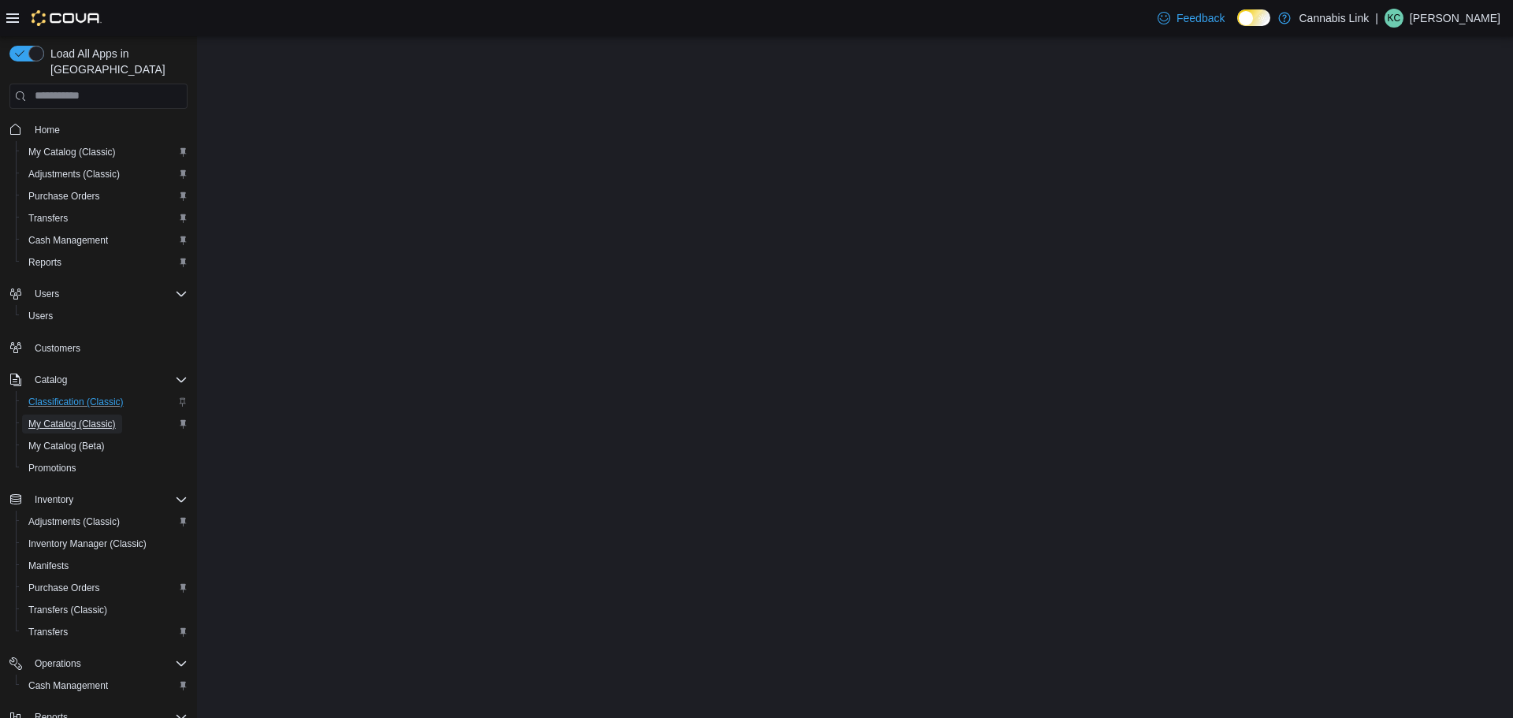
click at [65, 416] on span "My Catalog (Classic)" at bounding box center [71, 424] width 87 height 19
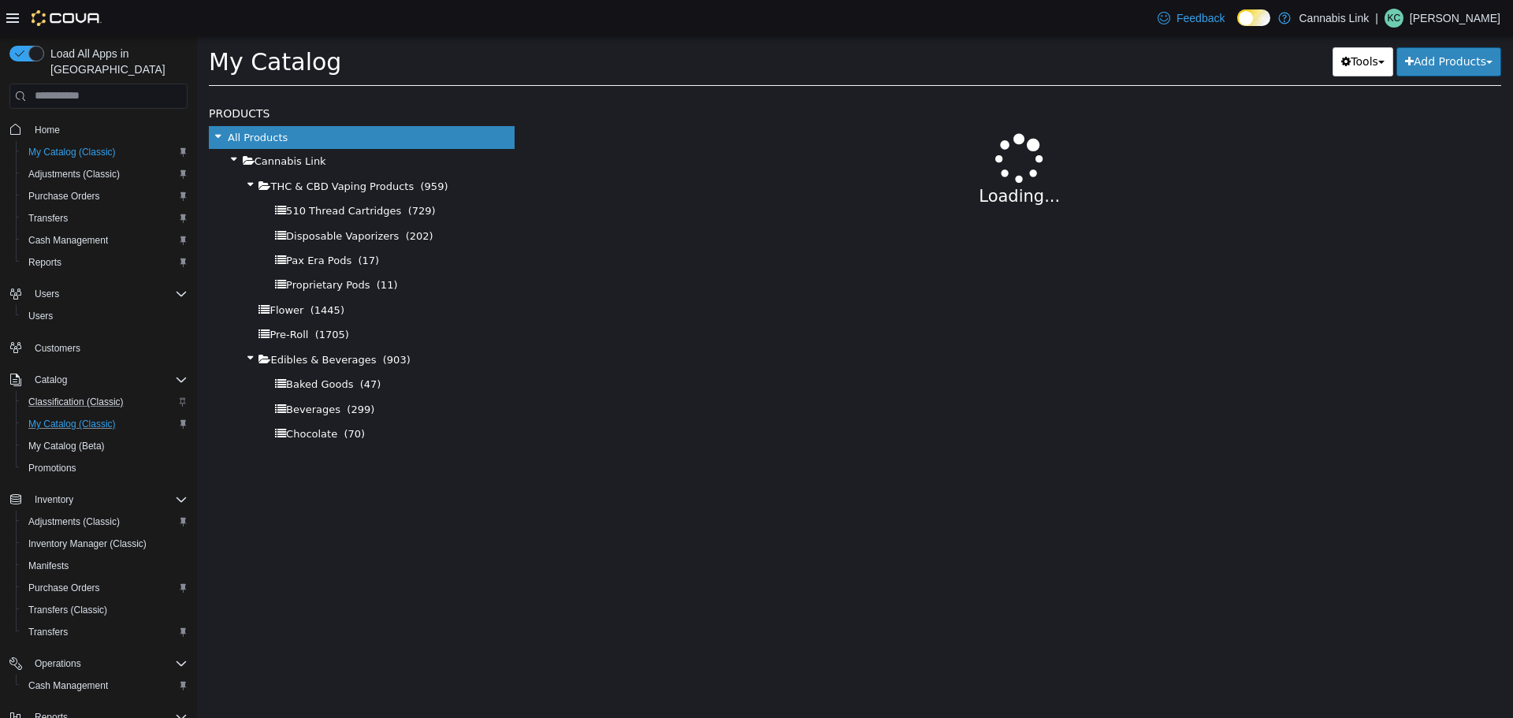
select select "**********"
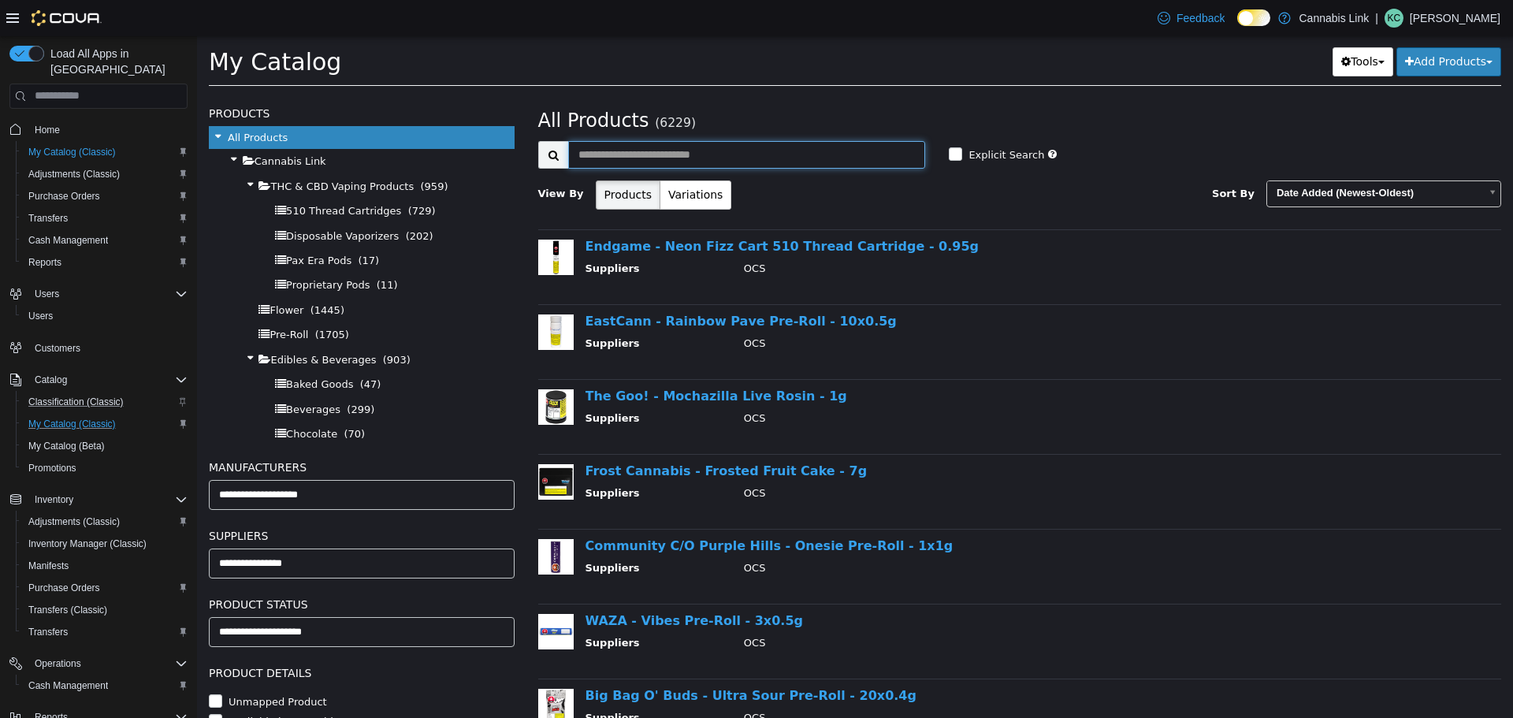
click at [671, 154] on input "text" at bounding box center [747, 154] width 358 height 28
type input "*******"
select select "**********"
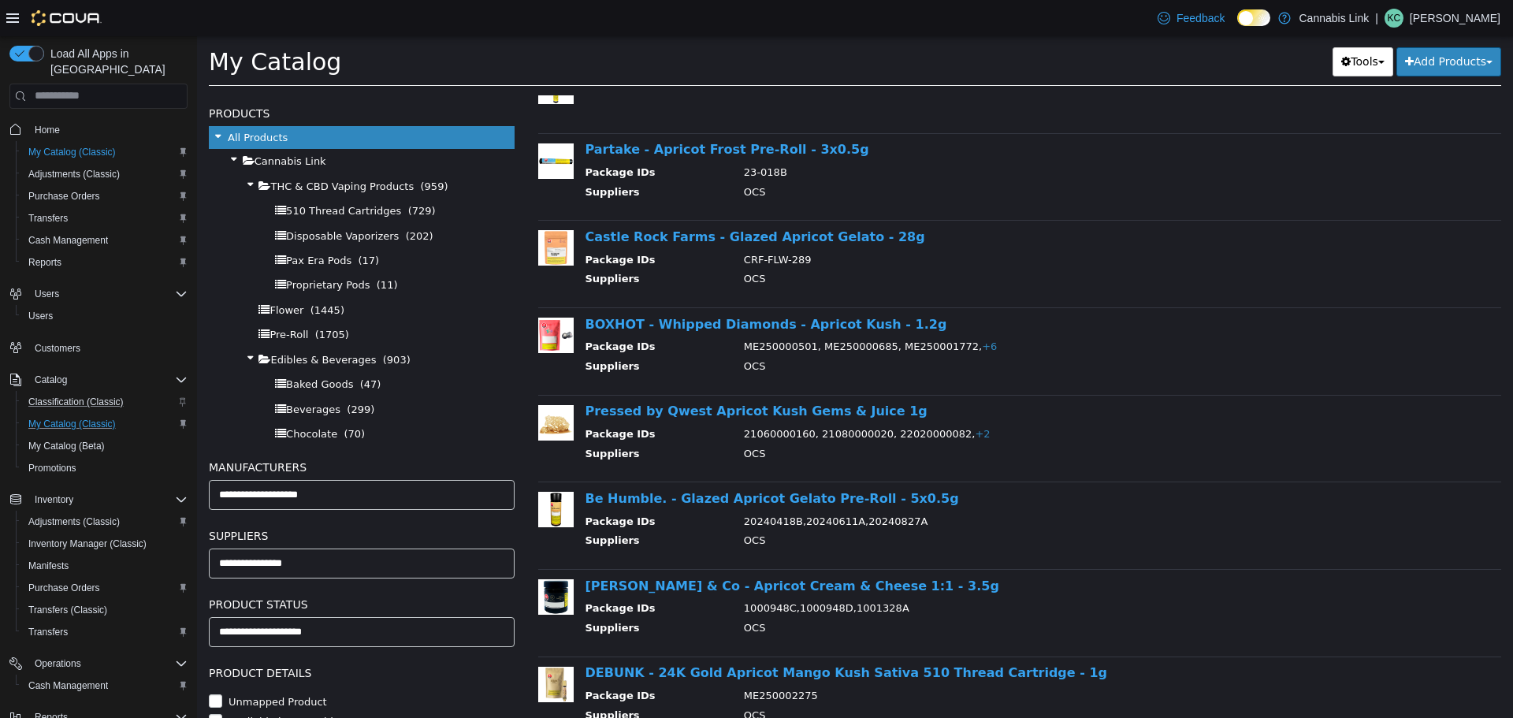
scroll to position [552, 0]
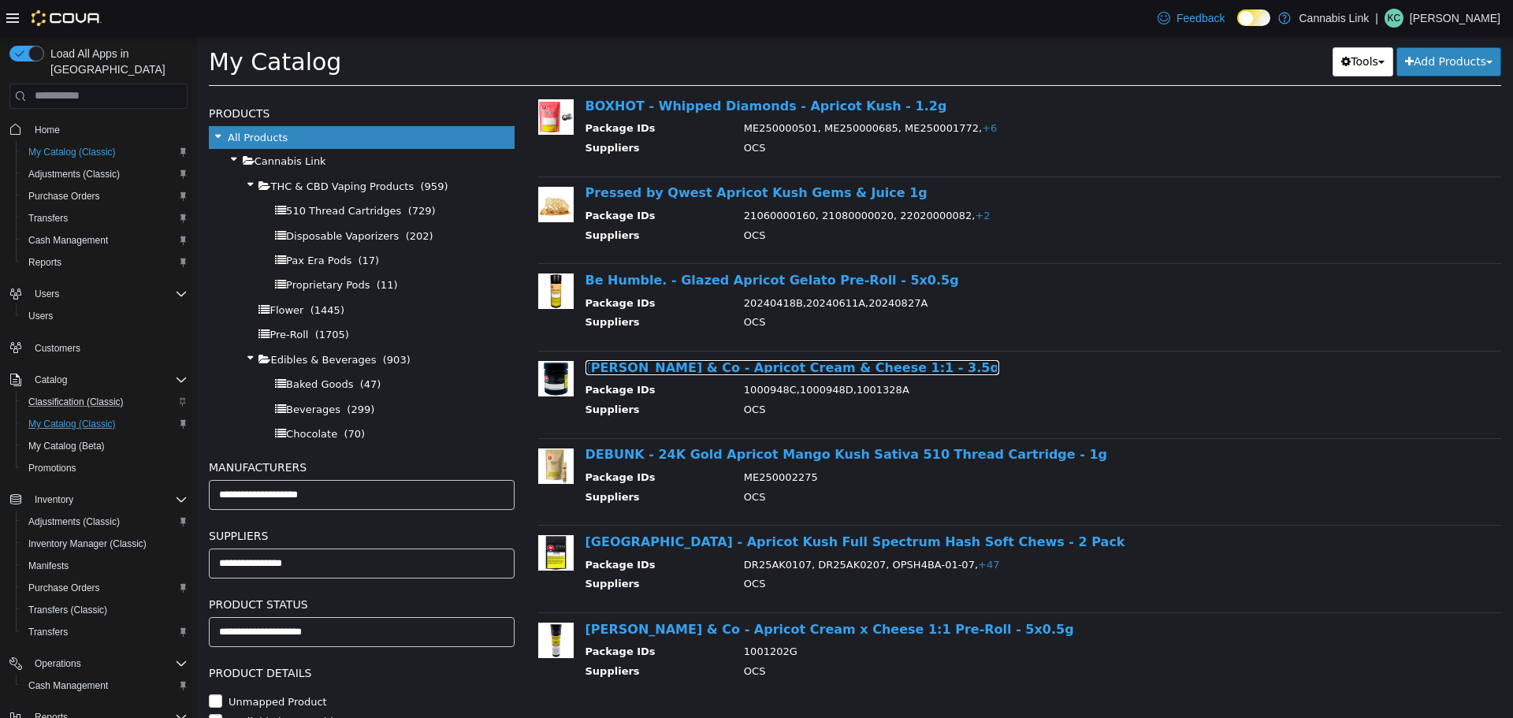
click at [740, 359] on link "[PERSON_NAME] & Co - Apricot Cream & Cheese 1:1 - 3.5g" at bounding box center [793, 366] width 414 height 15
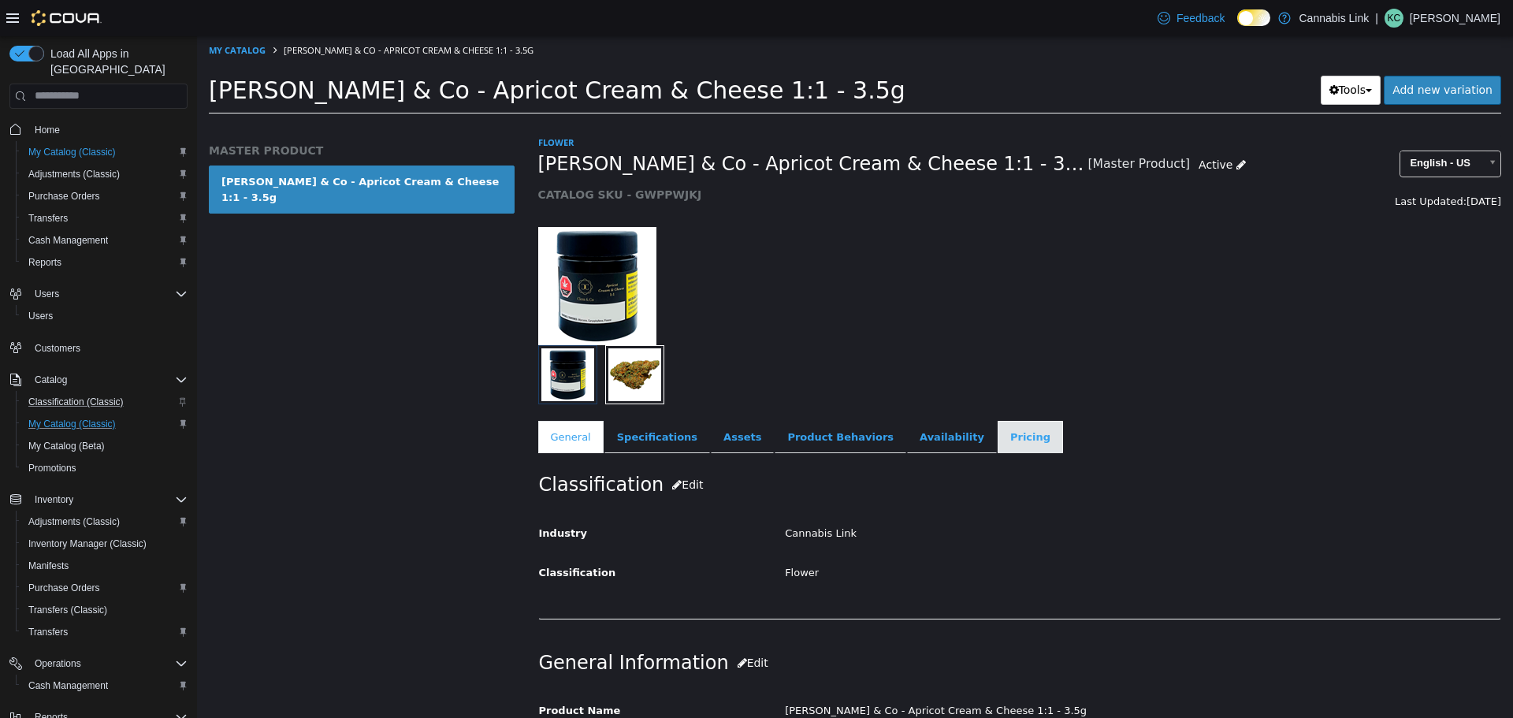
click at [998, 432] on link "Pricing" at bounding box center [1030, 436] width 65 height 33
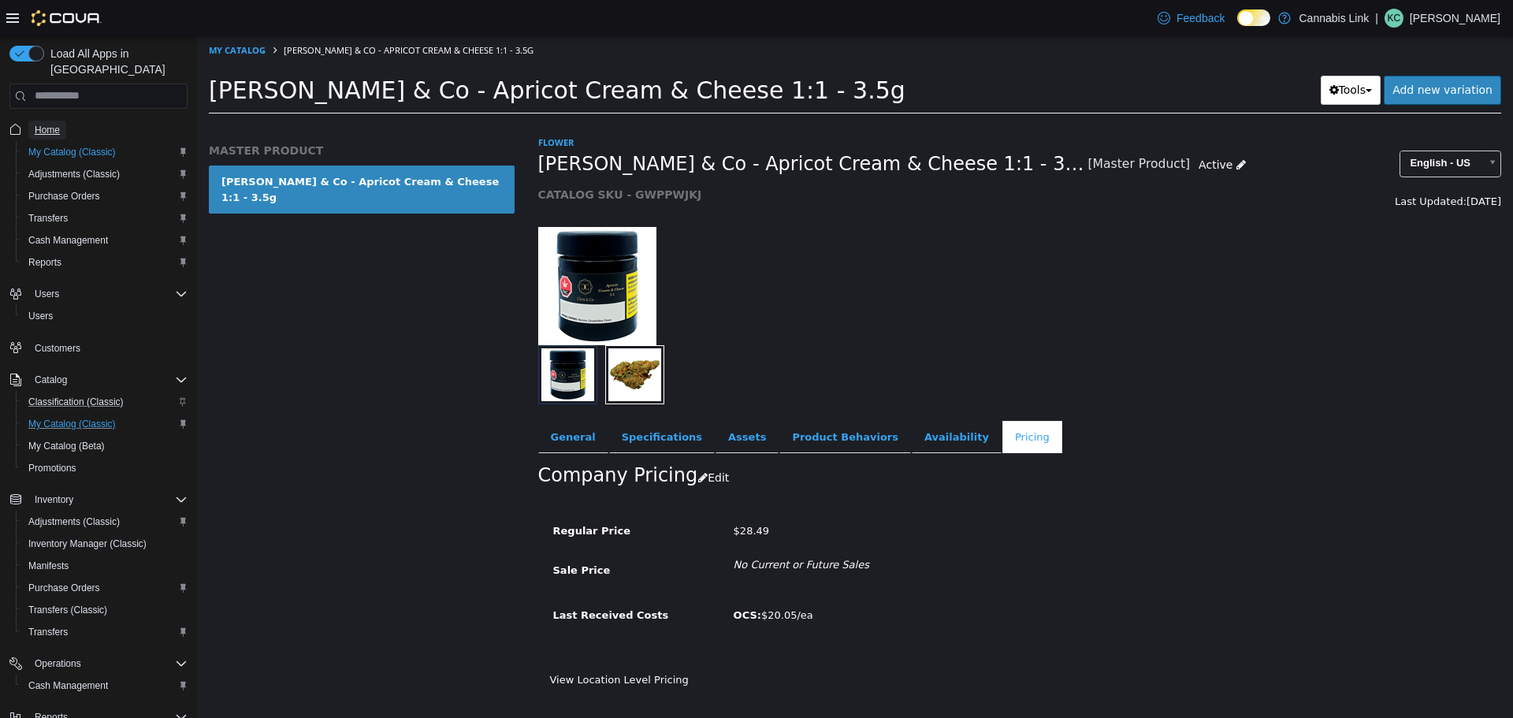
click at [54, 124] on span "Home" at bounding box center [47, 130] width 25 height 13
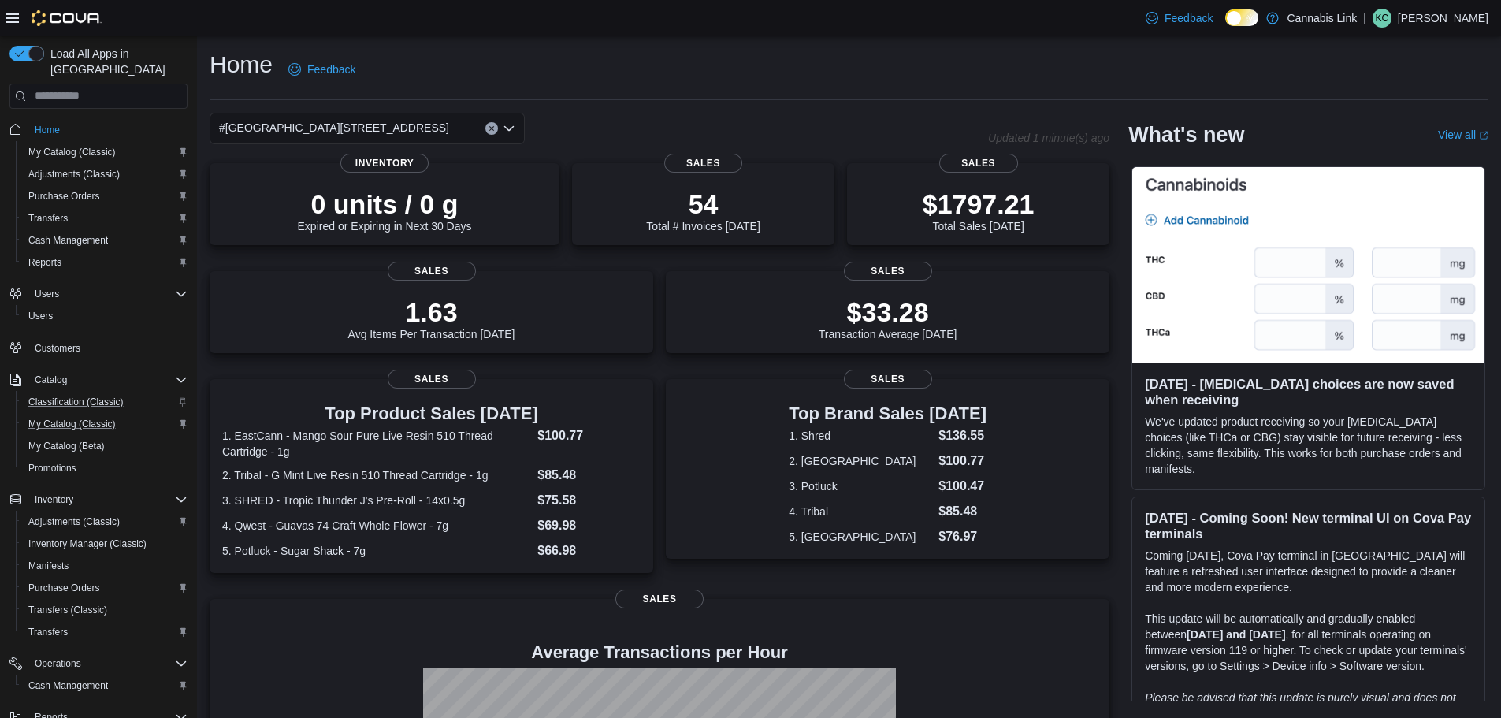
click at [433, 136] on div "#[GEOGRAPHIC_DATA][STREET_ADDRESS]" at bounding box center [367, 129] width 315 height 32
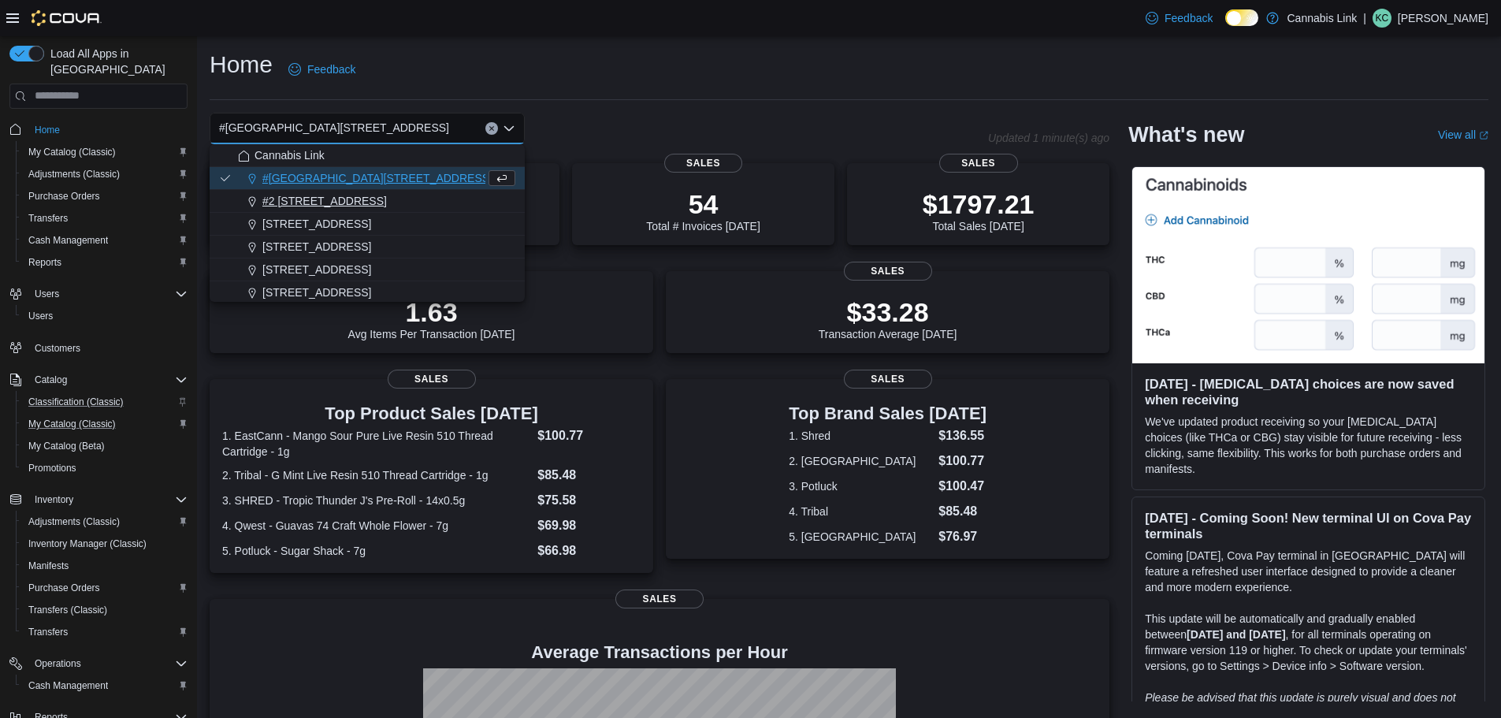
click at [377, 199] on div "#2 [STREET_ADDRESS]" at bounding box center [376, 201] width 277 height 16
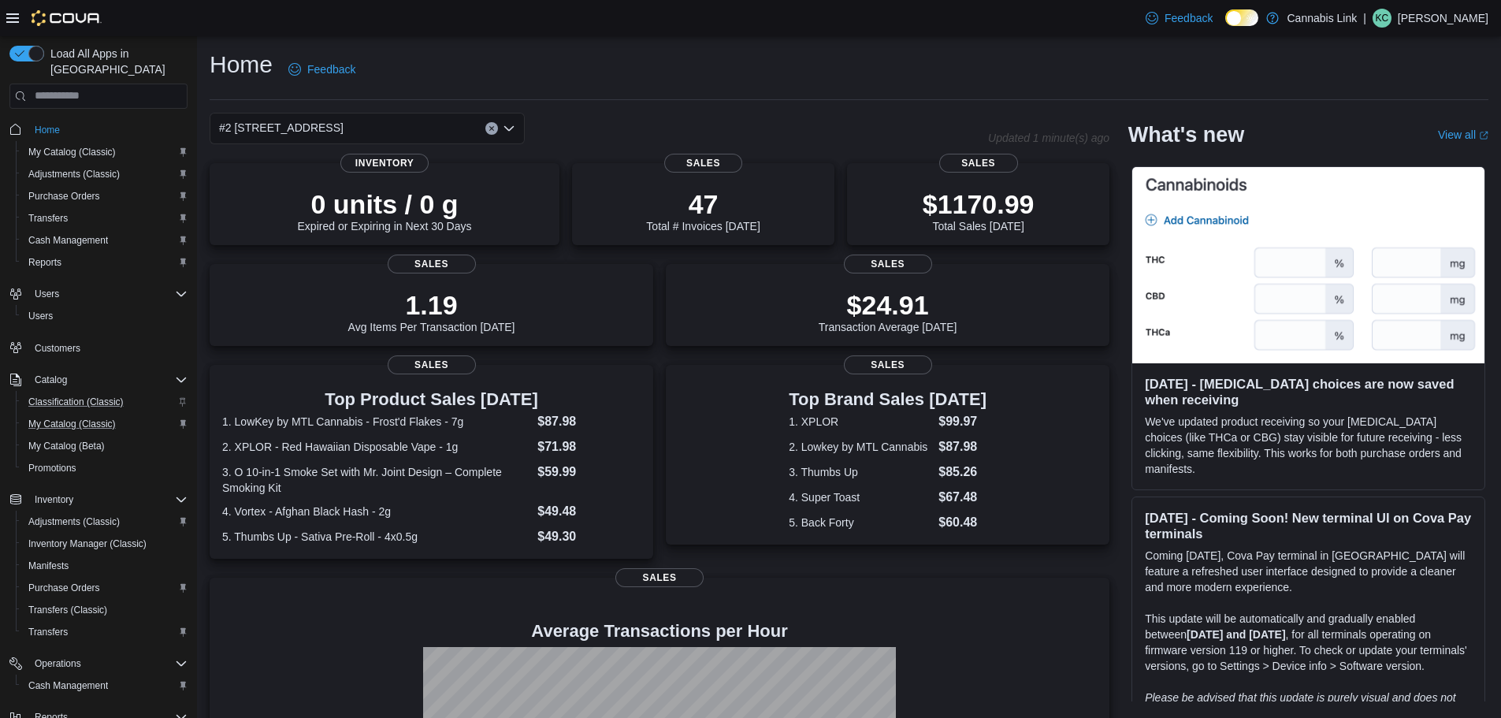
click at [415, 128] on div "#2 [STREET_ADDRESS]" at bounding box center [367, 129] width 315 height 32
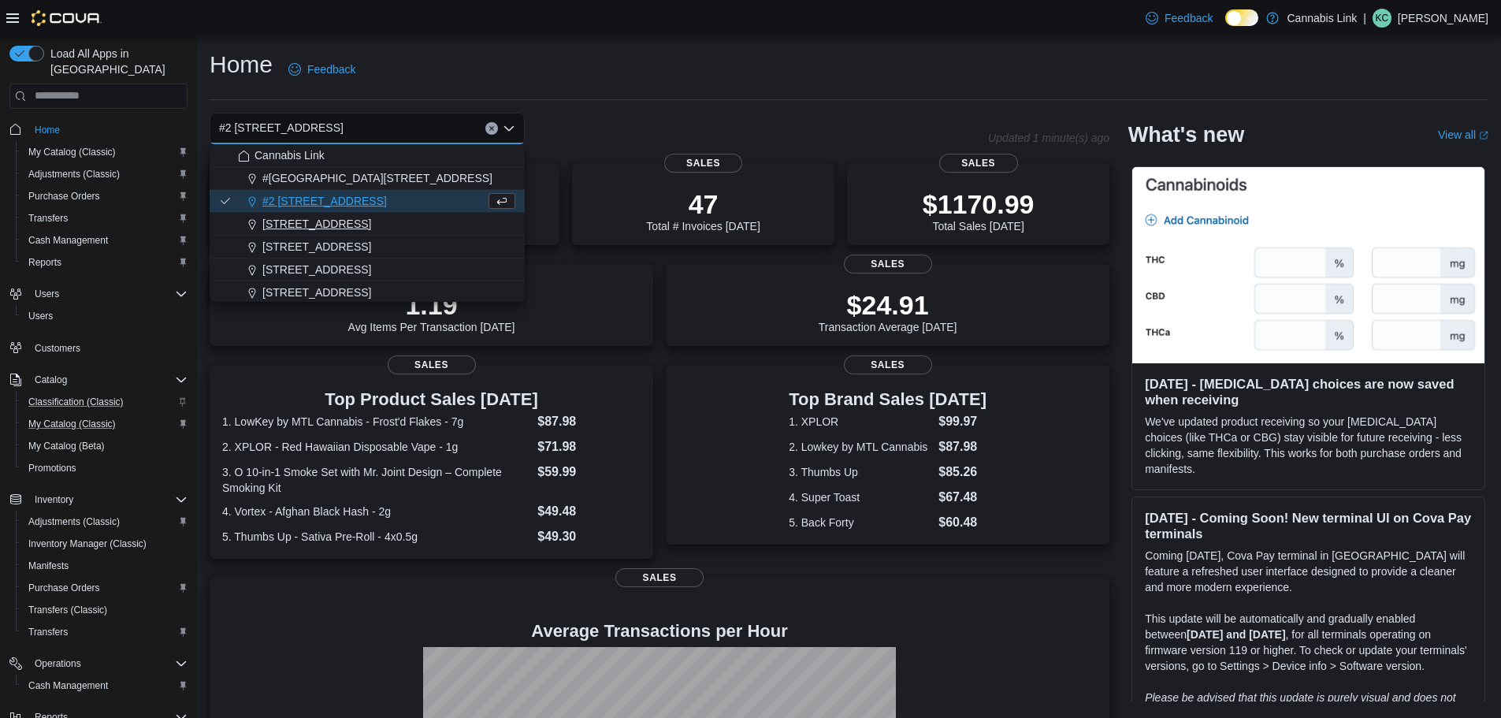
click at [347, 219] on span "[STREET_ADDRESS]" at bounding box center [316, 224] width 109 height 16
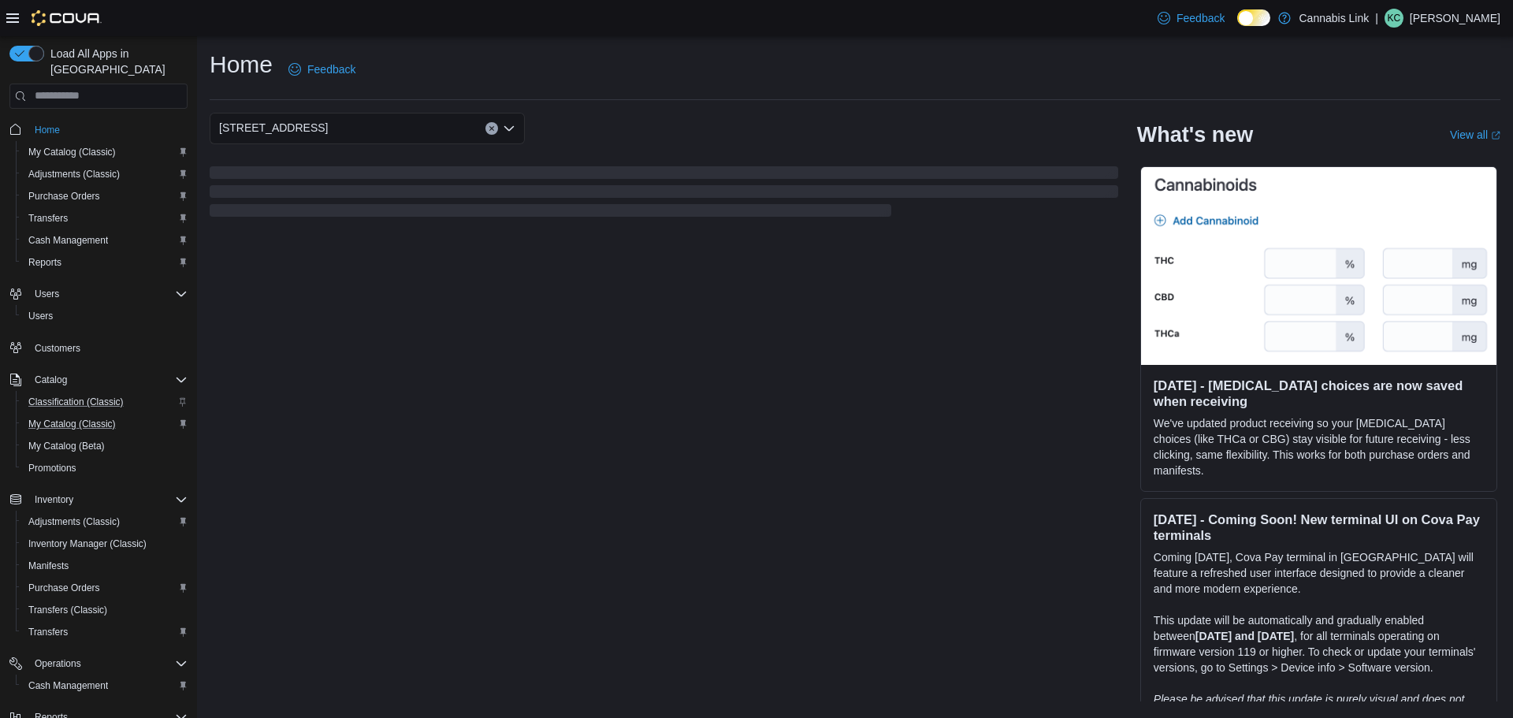
click at [404, 128] on div "[STREET_ADDRESS] Selected. [STREET_ADDRESS]. Press Backspace to delete [STREET_…" at bounding box center [367, 129] width 315 height 32
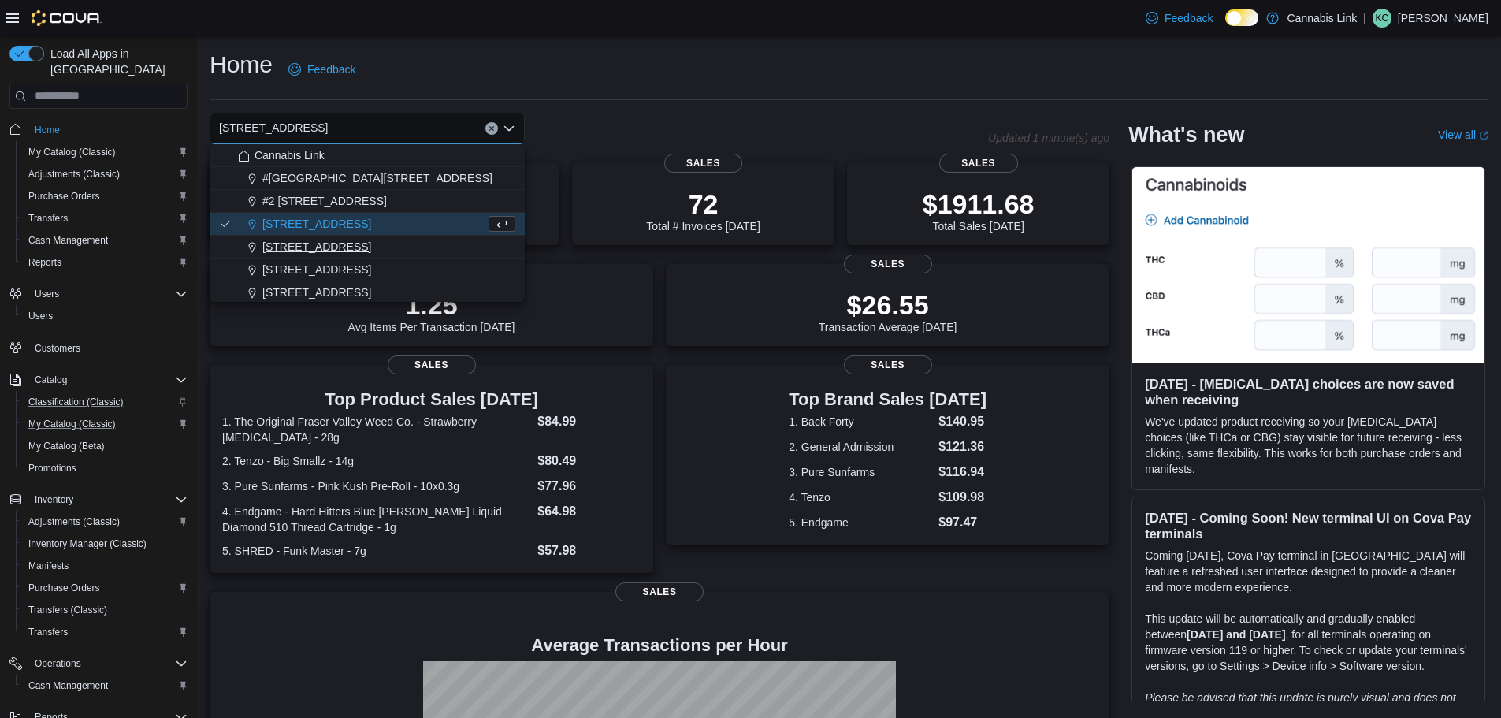
click at [351, 247] on span "[STREET_ADDRESS]" at bounding box center [316, 247] width 109 height 16
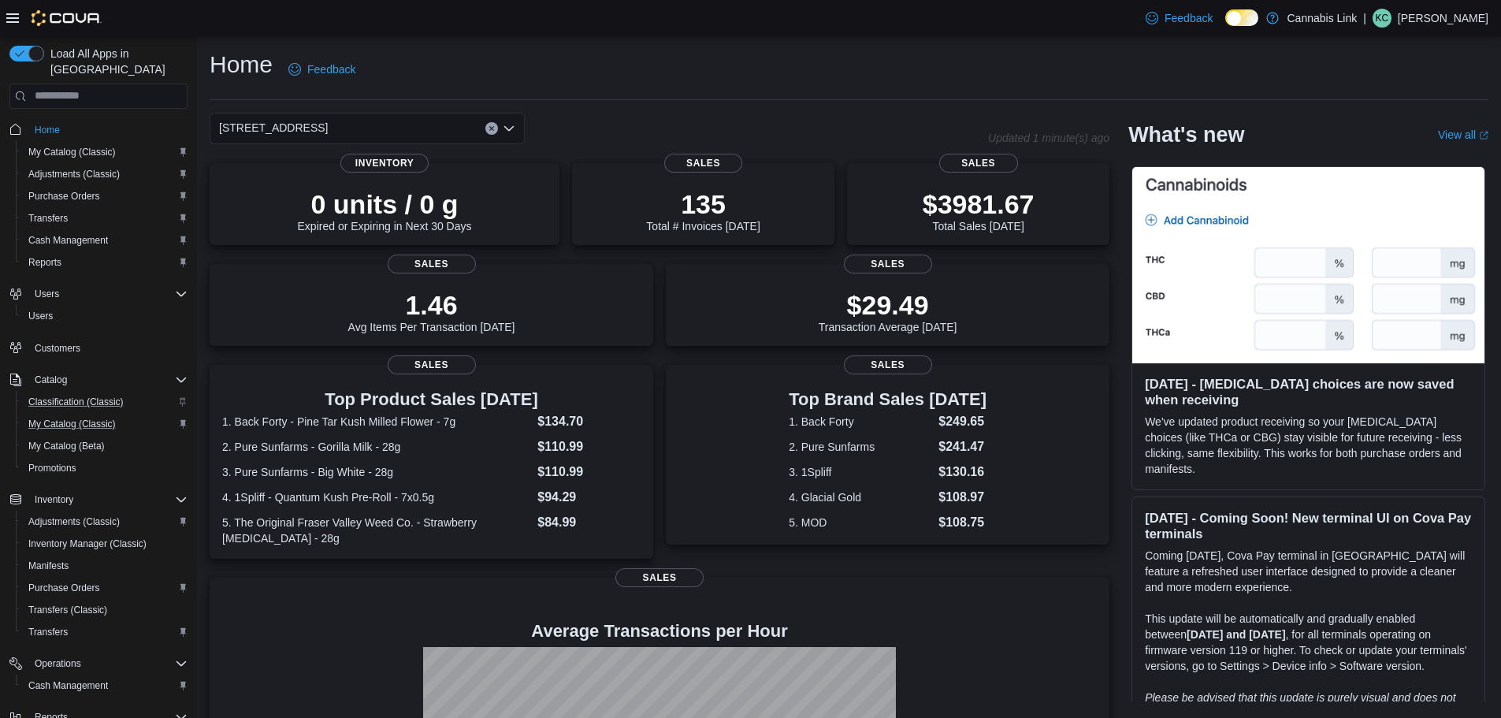
click at [380, 125] on div "[STREET_ADDRESS] Selected. [STREET_ADDRESS] Press Backspace to delete [STREET_A…" at bounding box center [367, 129] width 315 height 32
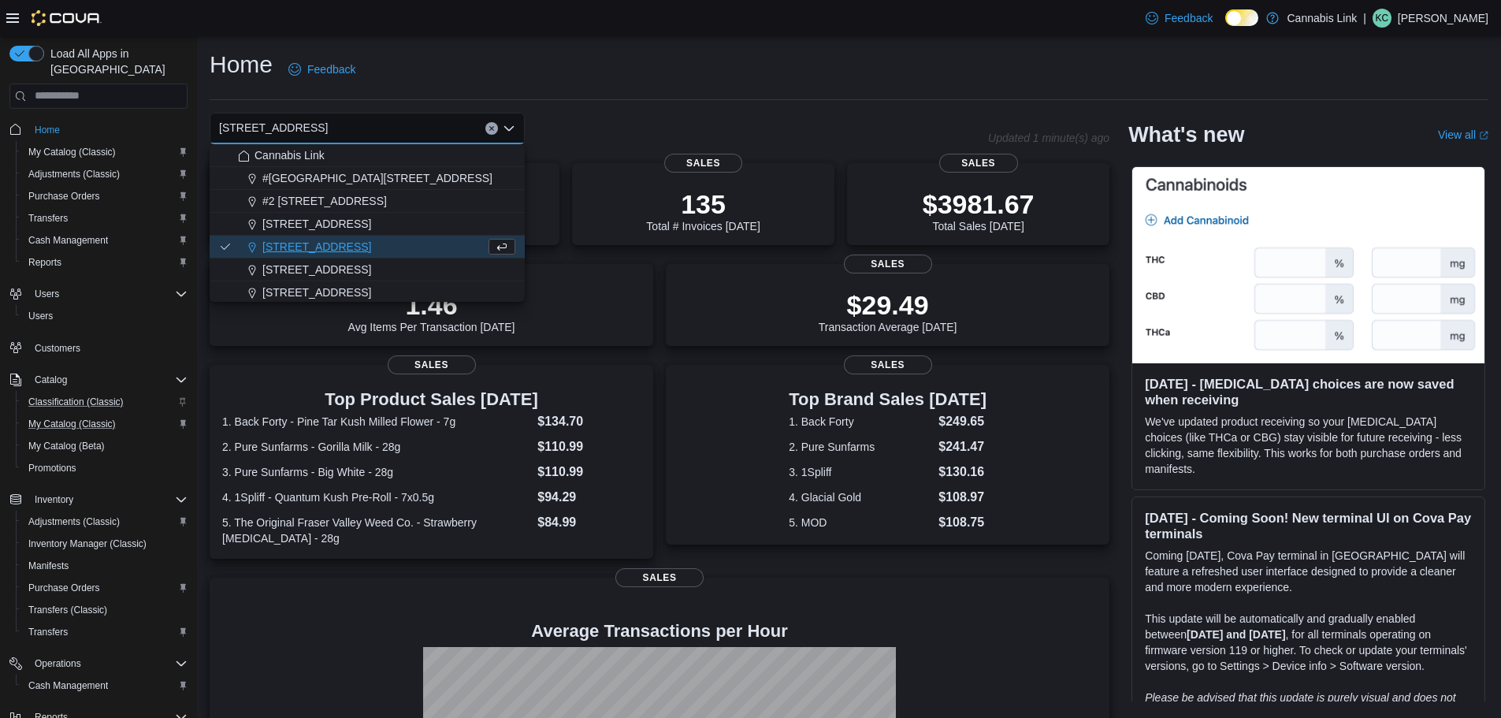
click at [316, 258] on button "[STREET_ADDRESS]" at bounding box center [367, 247] width 315 height 23
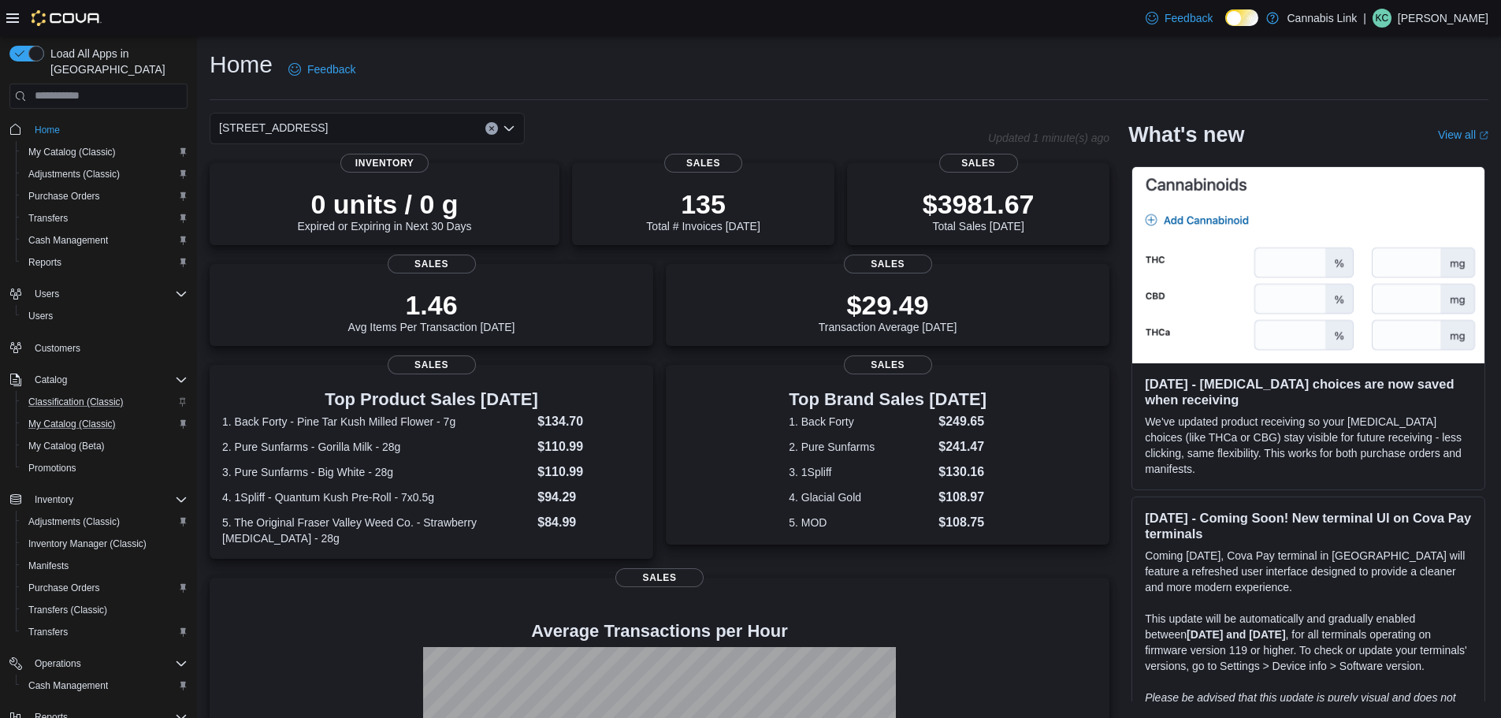
click at [375, 133] on div "[STREET_ADDRESS] Selected. [STREET_ADDRESS] Press Backspace to delete [STREET_A…" at bounding box center [367, 129] width 315 height 32
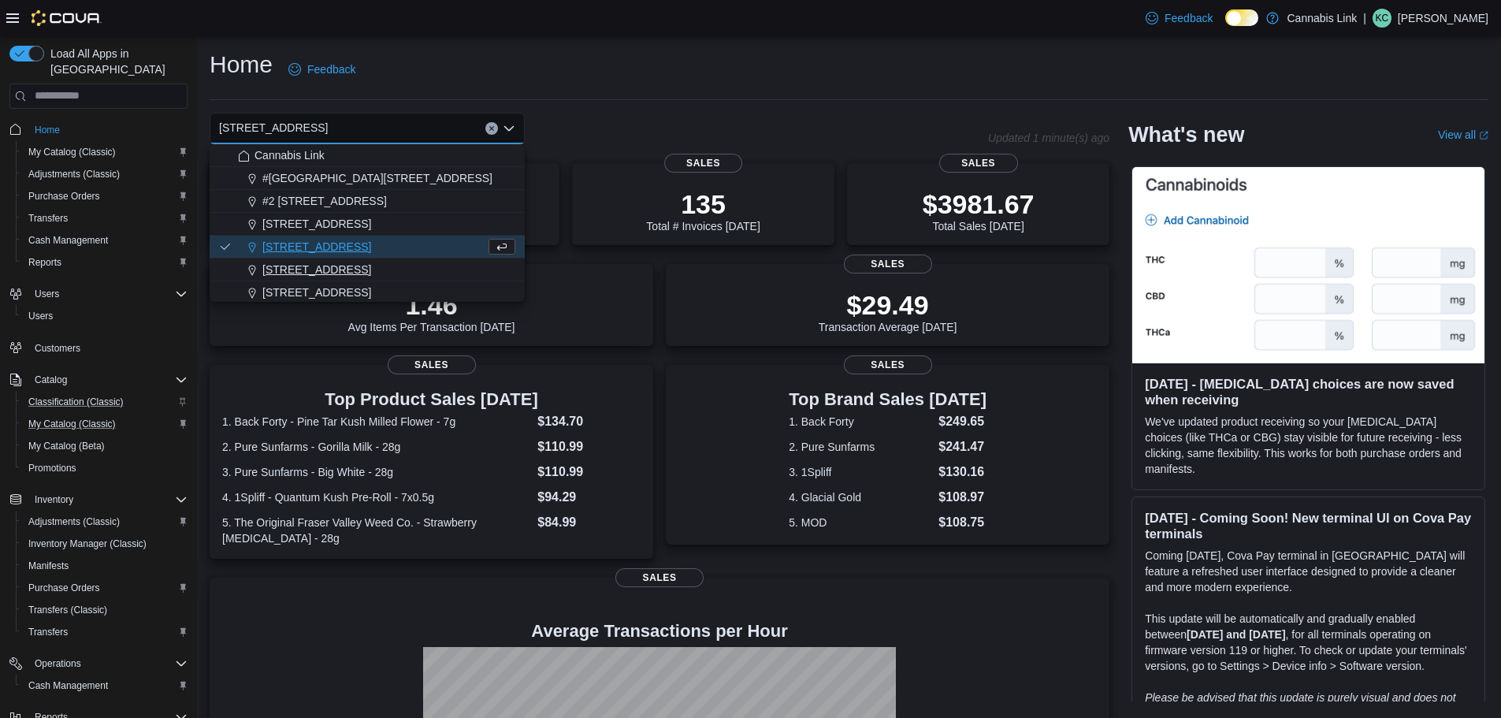
click at [325, 274] on span "[STREET_ADDRESS]" at bounding box center [316, 270] width 109 height 16
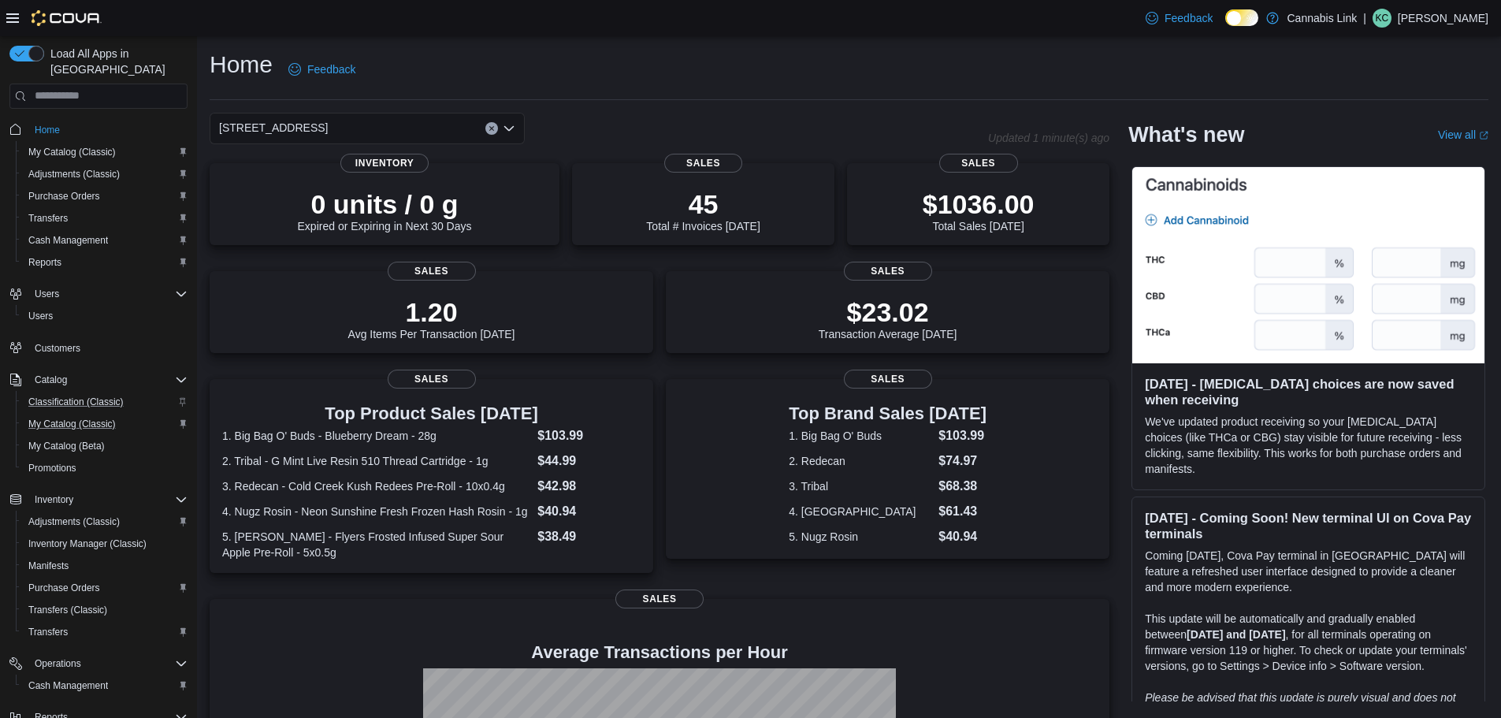
click at [438, 134] on div "[STREET_ADDRESS] Selected. [STREET_ADDRESS]. Press Backspace to delete [STREET_…" at bounding box center [367, 129] width 315 height 32
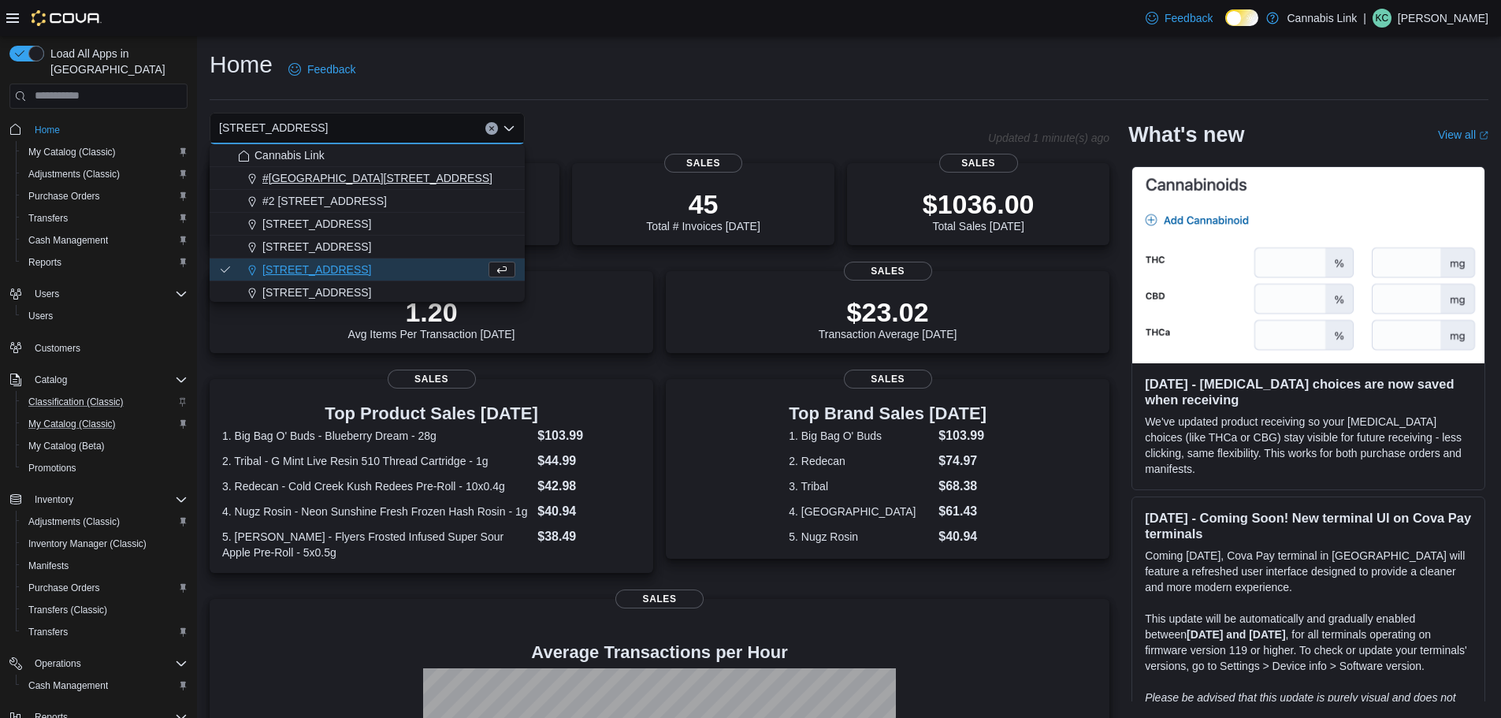
click at [394, 171] on span "#[GEOGRAPHIC_DATA][STREET_ADDRESS]" at bounding box center [377, 178] width 230 height 16
